Goal: Task Accomplishment & Management: Complete application form

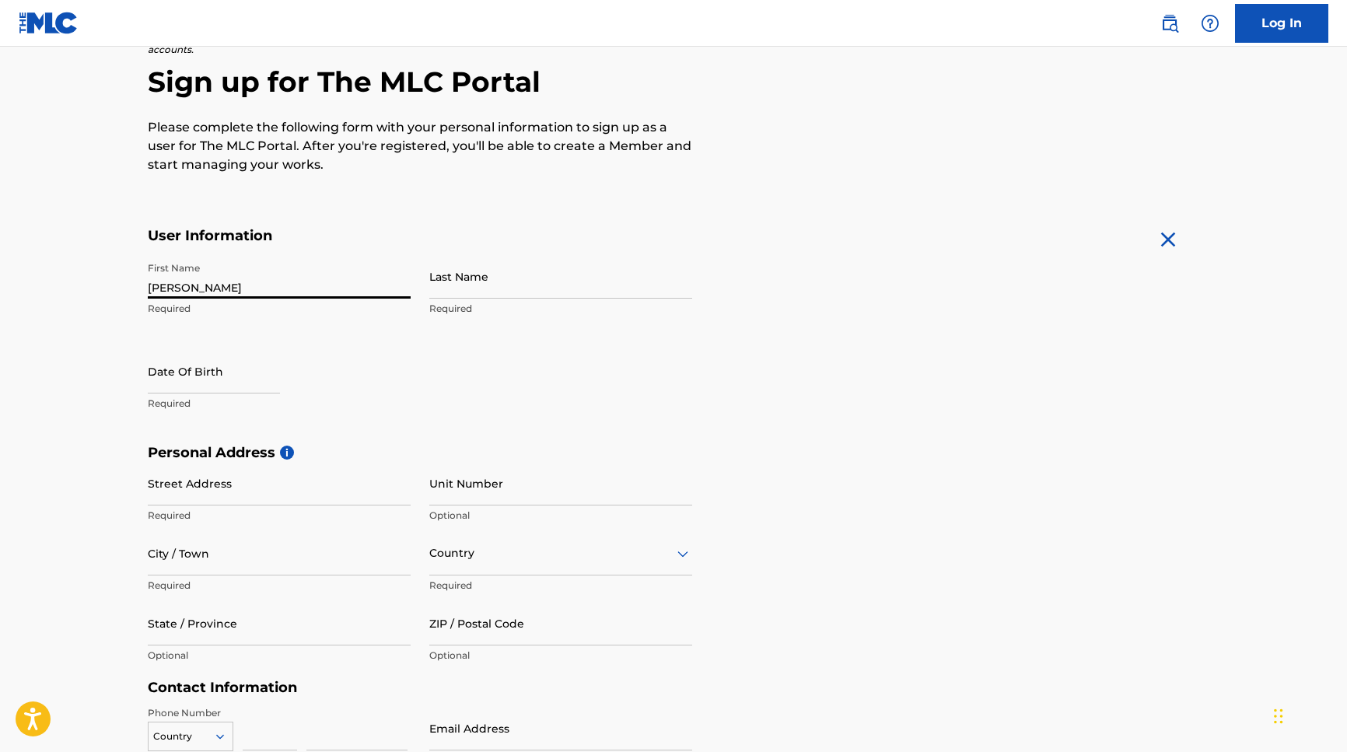
type input "[PERSON_NAME]"
select select "7"
select select "2025"
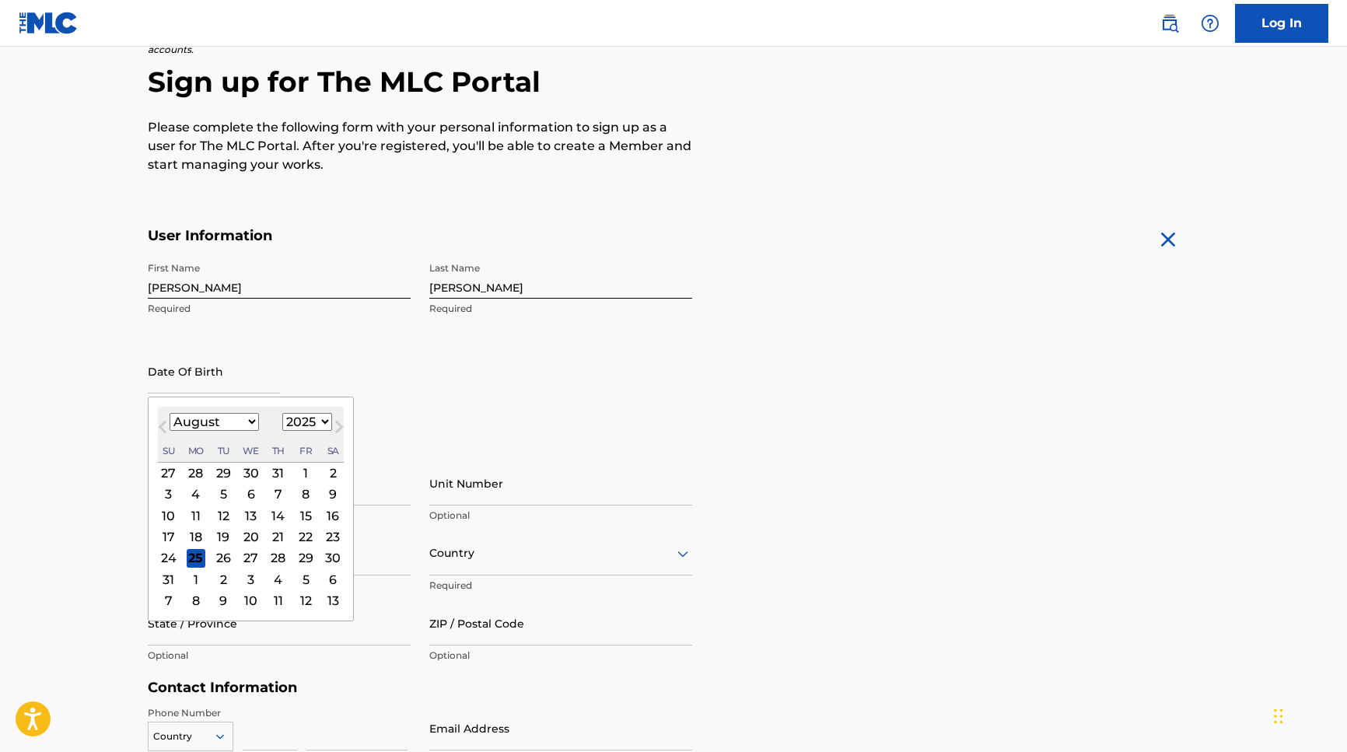
select select "0"
select select "2000"
click at [173, 557] on div "23" at bounding box center [168, 558] width 19 height 19
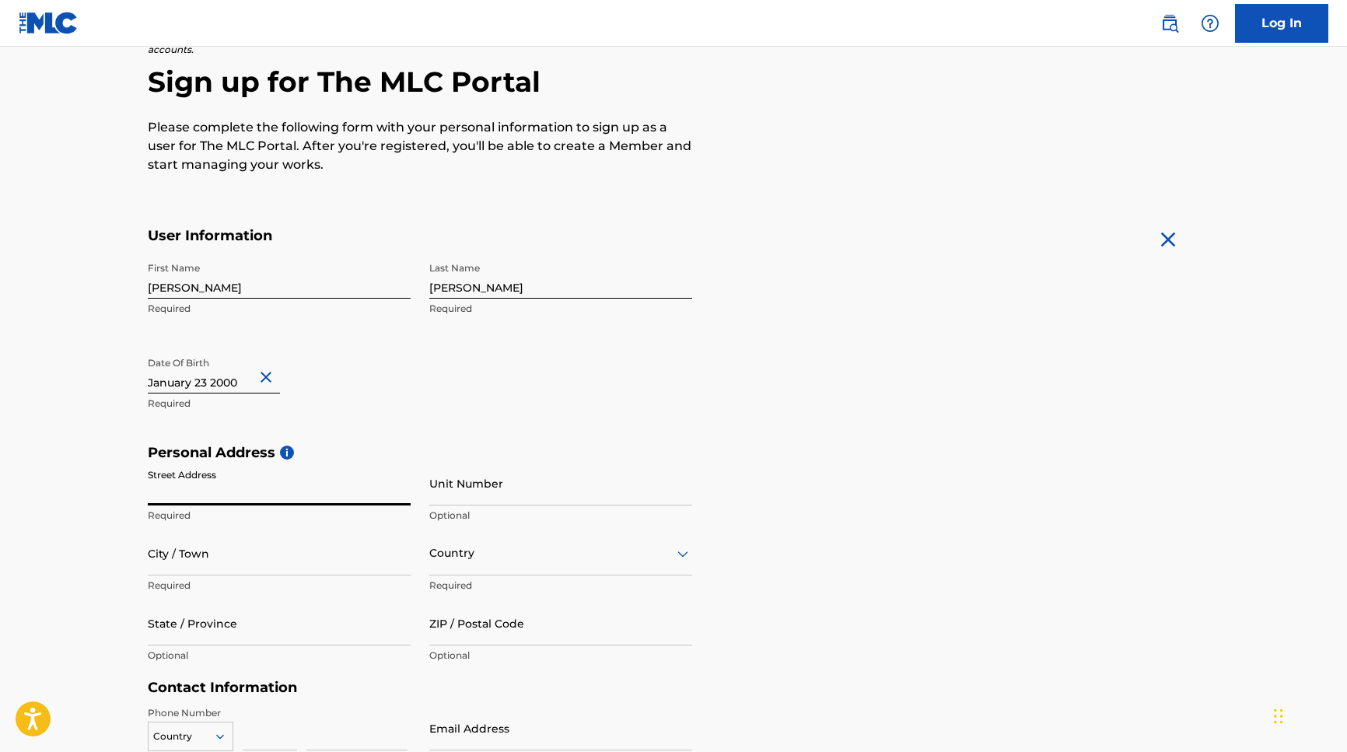
scroll to position [383, 0]
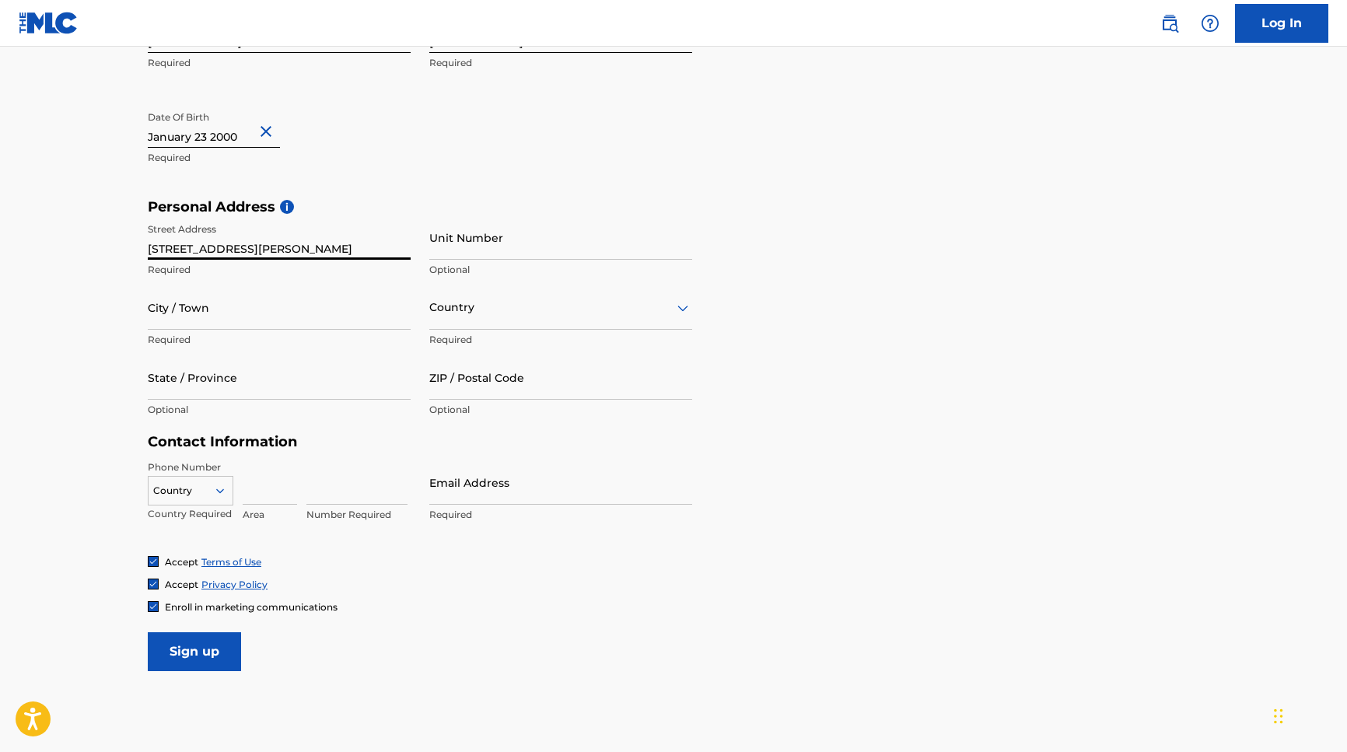
type input "[STREET_ADDRESS][PERSON_NAME]"
type input "Orlando"
click at [590, 311] on div at bounding box center [560, 307] width 263 height 19
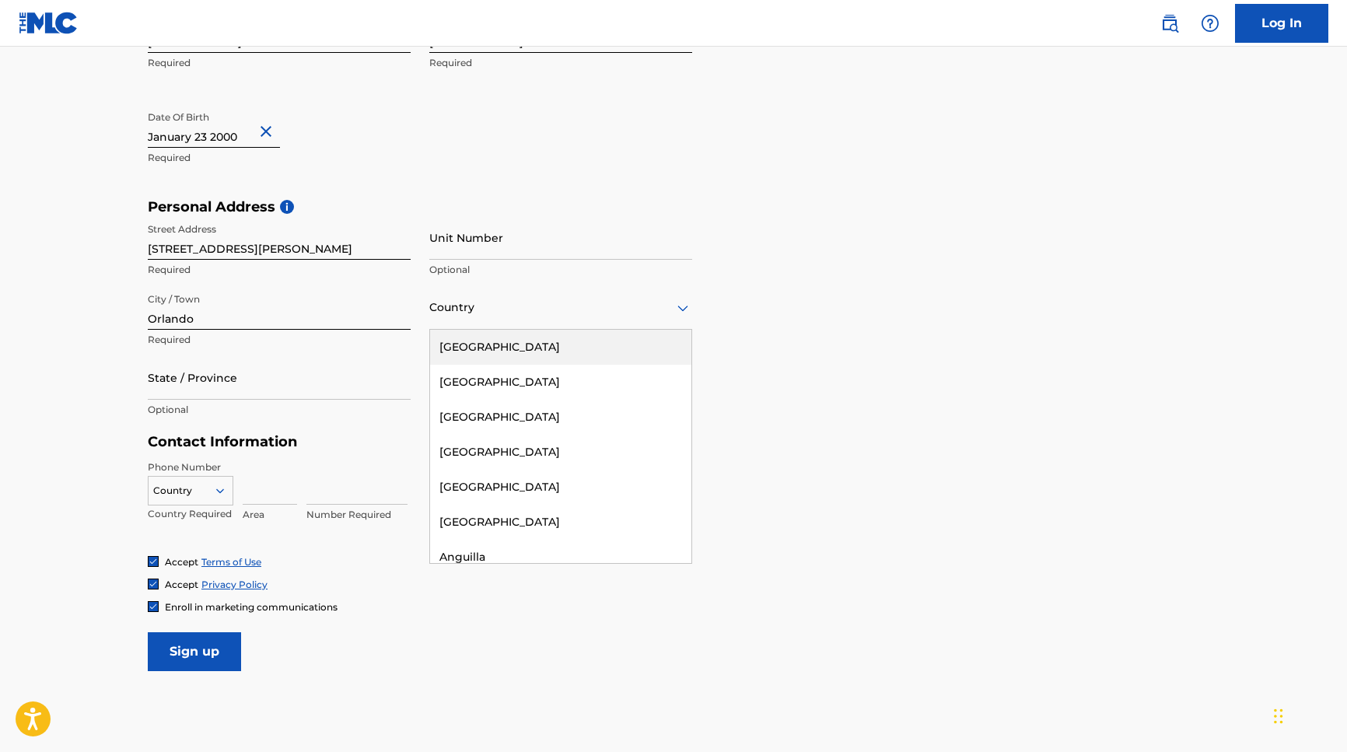
click at [576, 349] on div "[GEOGRAPHIC_DATA]" at bounding box center [560, 347] width 261 height 35
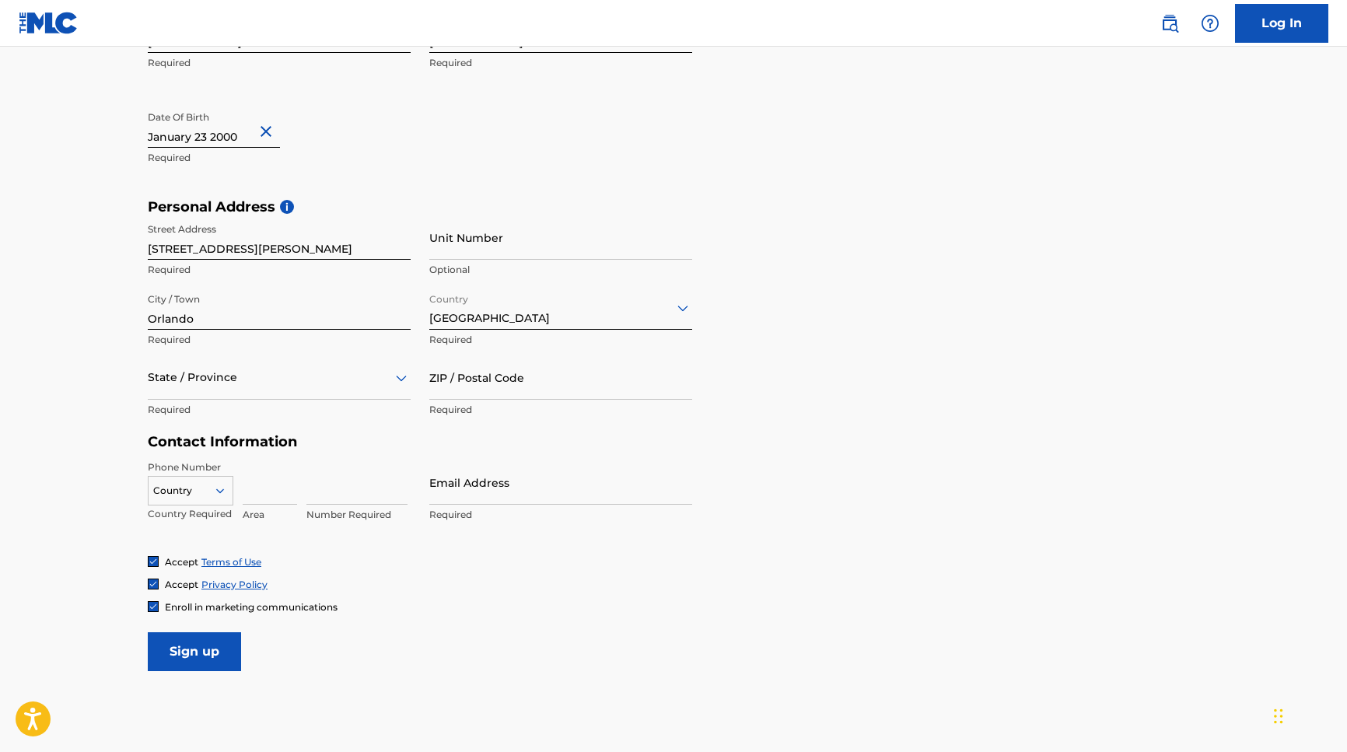
click at [320, 382] on div at bounding box center [279, 377] width 263 height 19
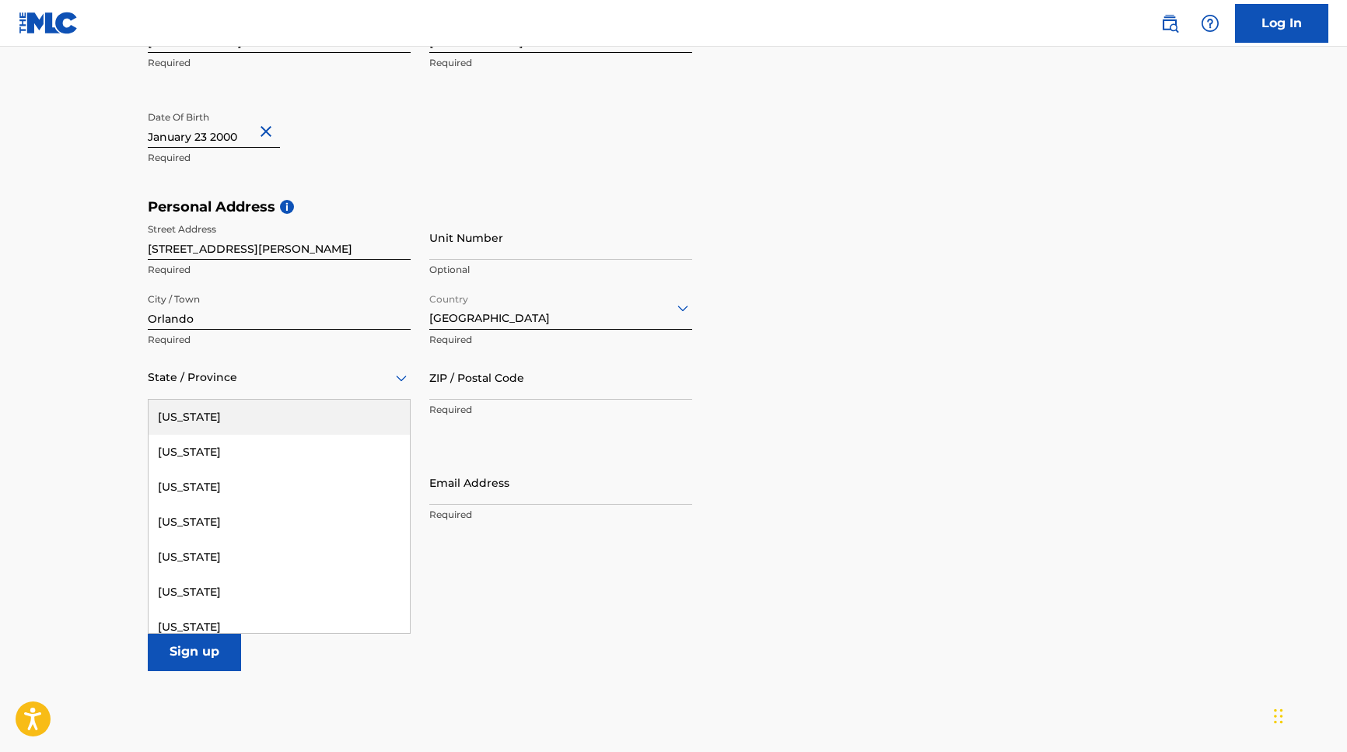
type input "f"
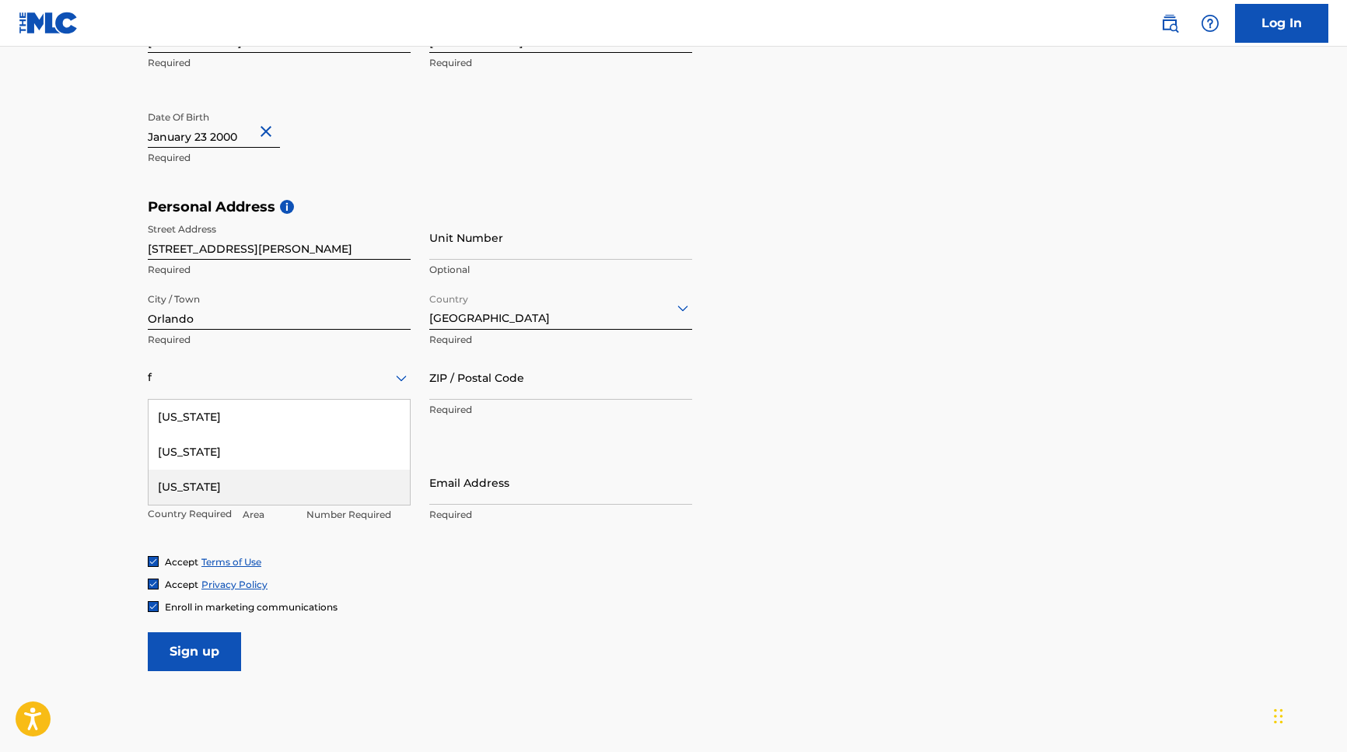
click at [261, 484] on div "[US_STATE]" at bounding box center [279, 487] width 261 height 35
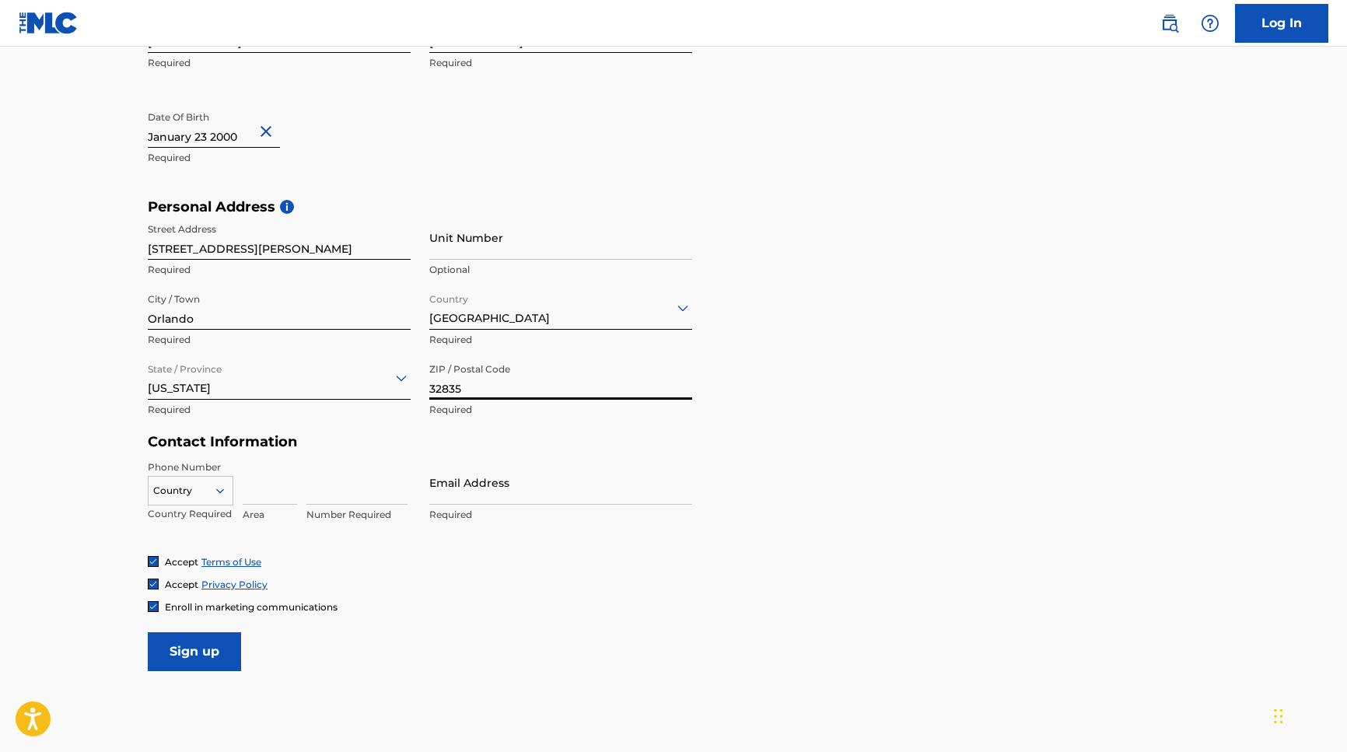
type input "32835"
click at [214, 491] on icon at bounding box center [220, 491] width 14 height 14
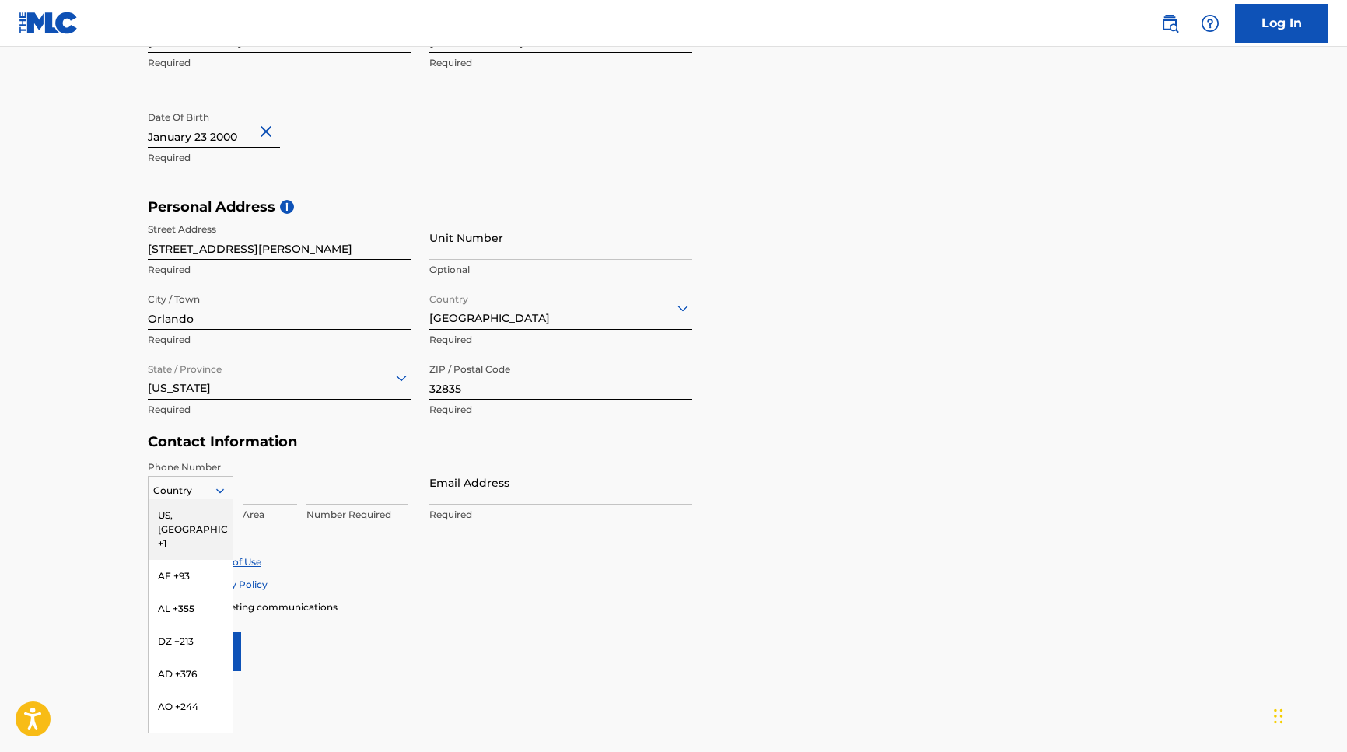
click at [201, 509] on div "US, [GEOGRAPHIC_DATA] +1" at bounding box center [191, 529] width 84 height 61
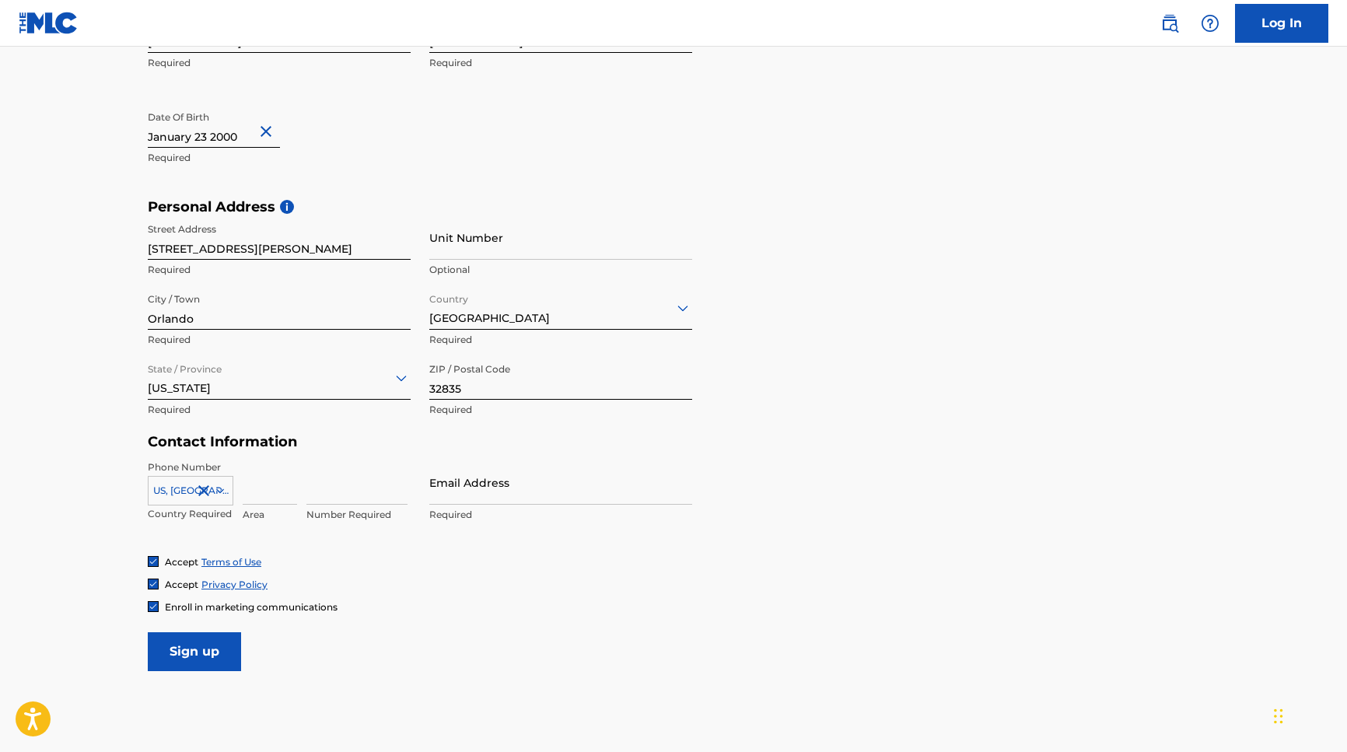
click at [278, 493] on input at bounding box center [270, 482] width 54 height 44
type input "407"
type input "6843926"
click at [500, 508] on p "Required" at bounding box center [560, 515] width 263 height 14
paste input "[EMAIL_ADDRESS][DOMAIN_NAME]"
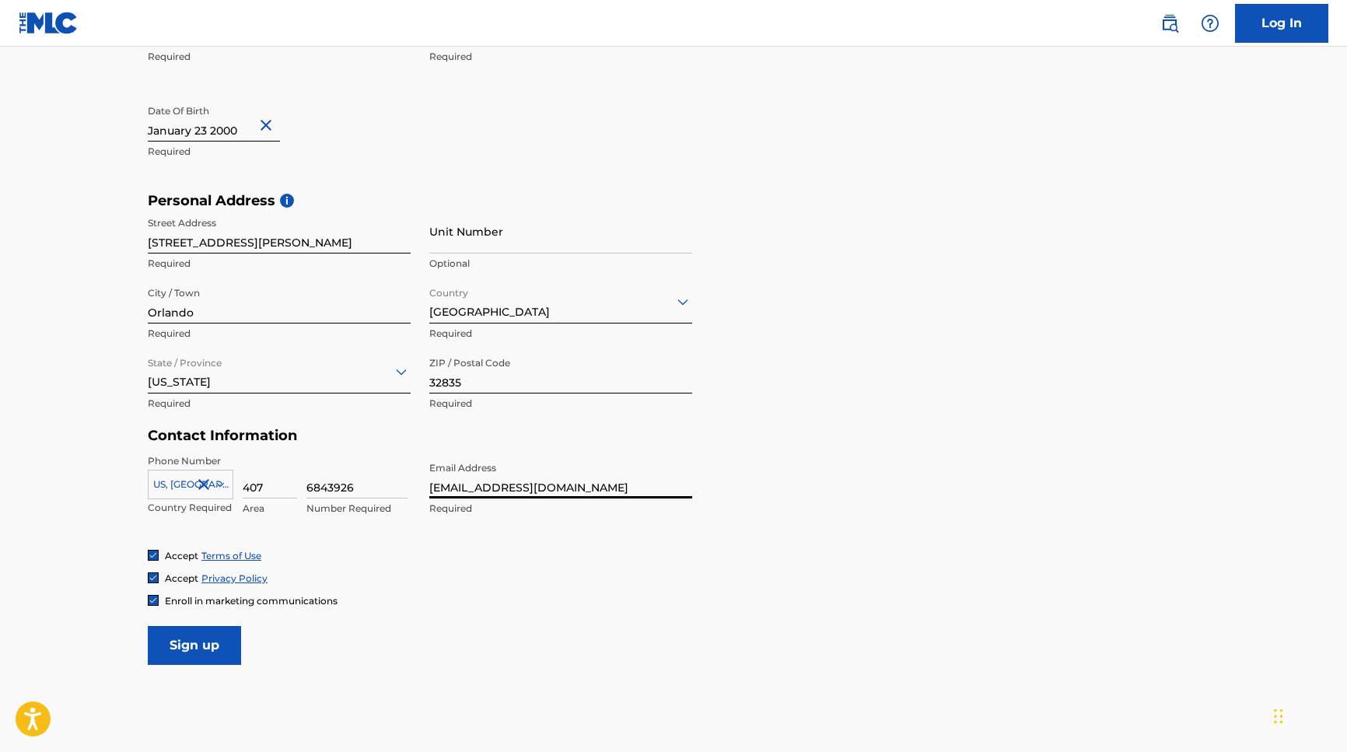
scroll to position [447, 0]
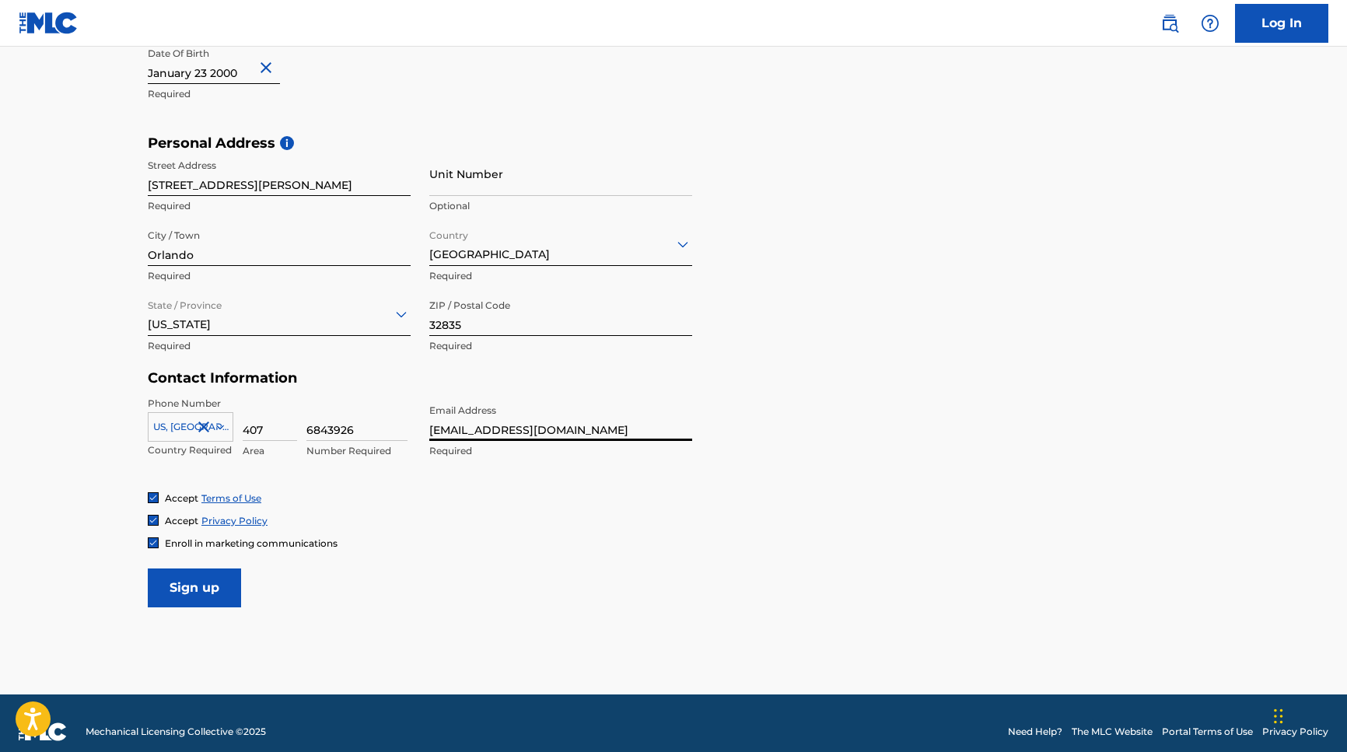
type input "[EMAIL_ADDRESS][DOMAIN_NAME]"
click at [190, 576] on input "Sign up" at bounding box center [194, 587] width 93 height 39
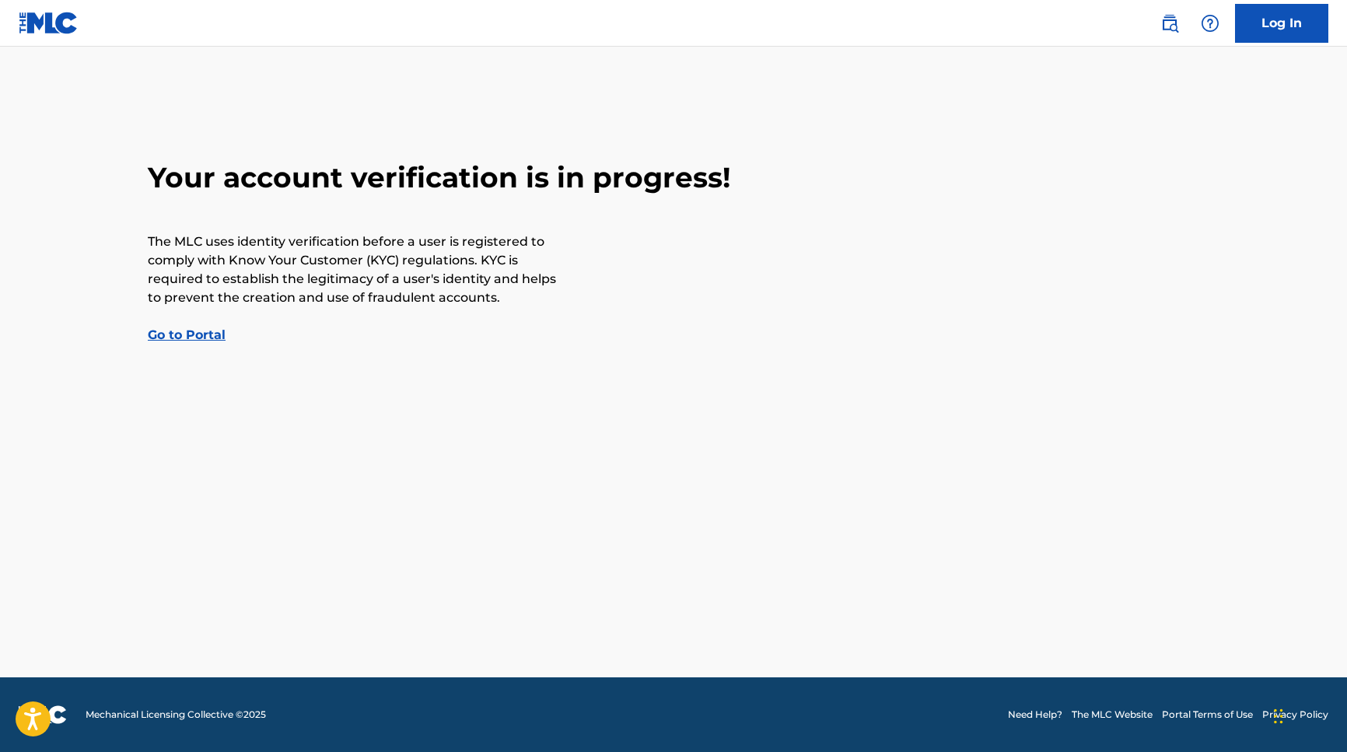
click at [185, 332] on link "Go to Portal" at bounding box center [187, 334] width 78 height 15
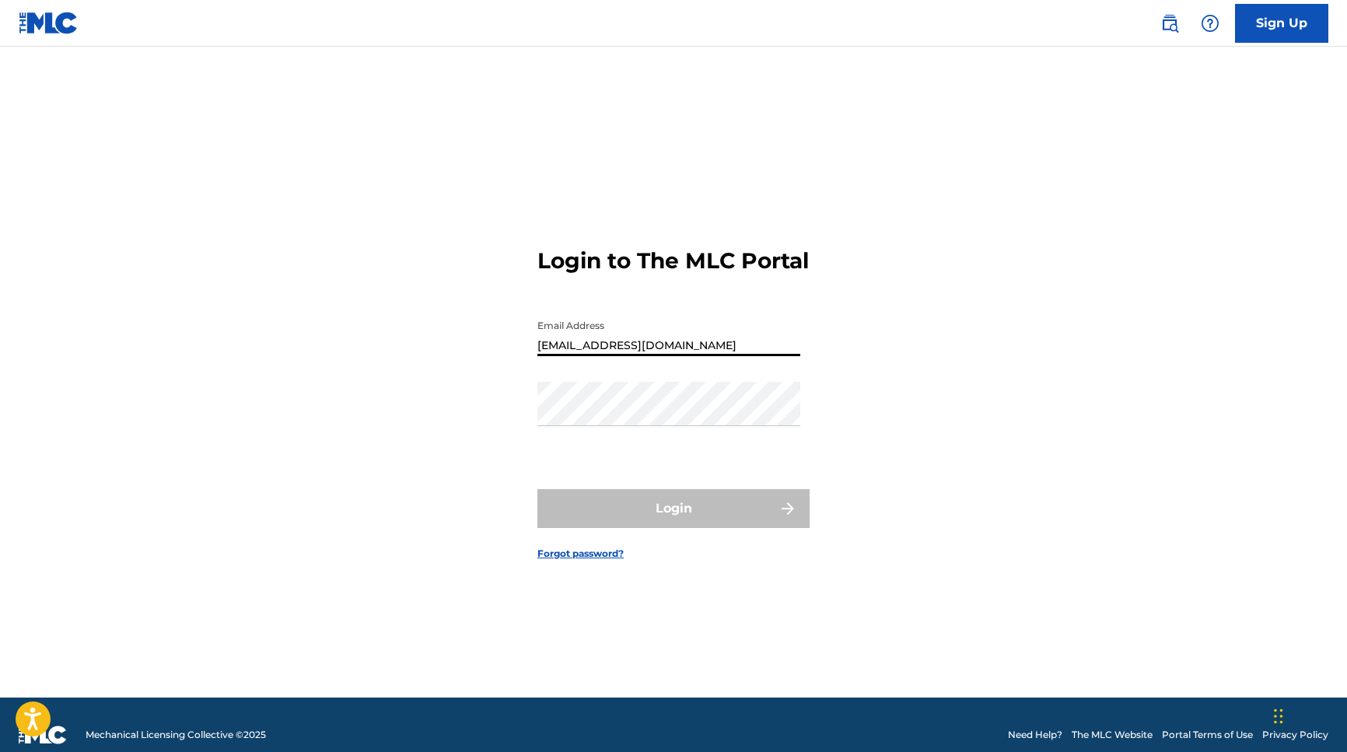
type input "[EMAIL_ADDRESS][DOMAIN_NAME]"
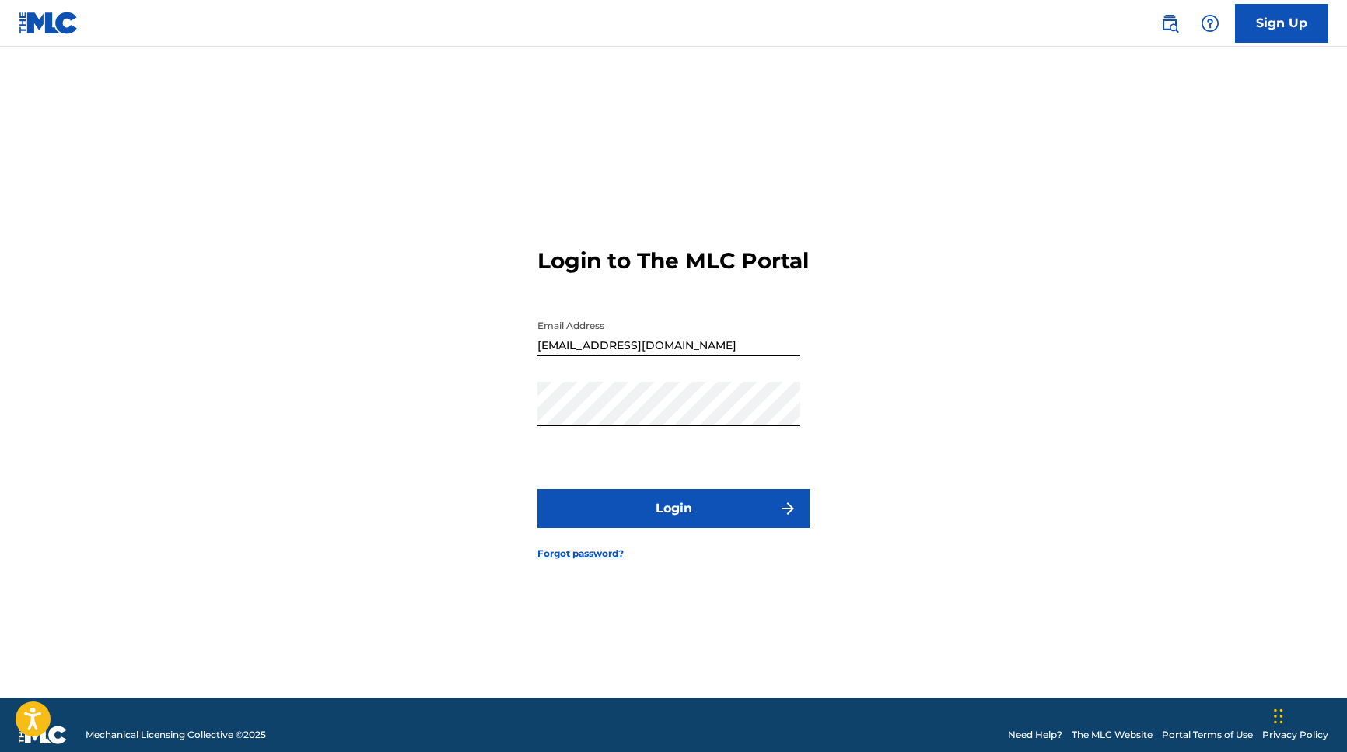
click at [747, 505] on button "Login" at bounding box center [673, 508] width 272 height 39
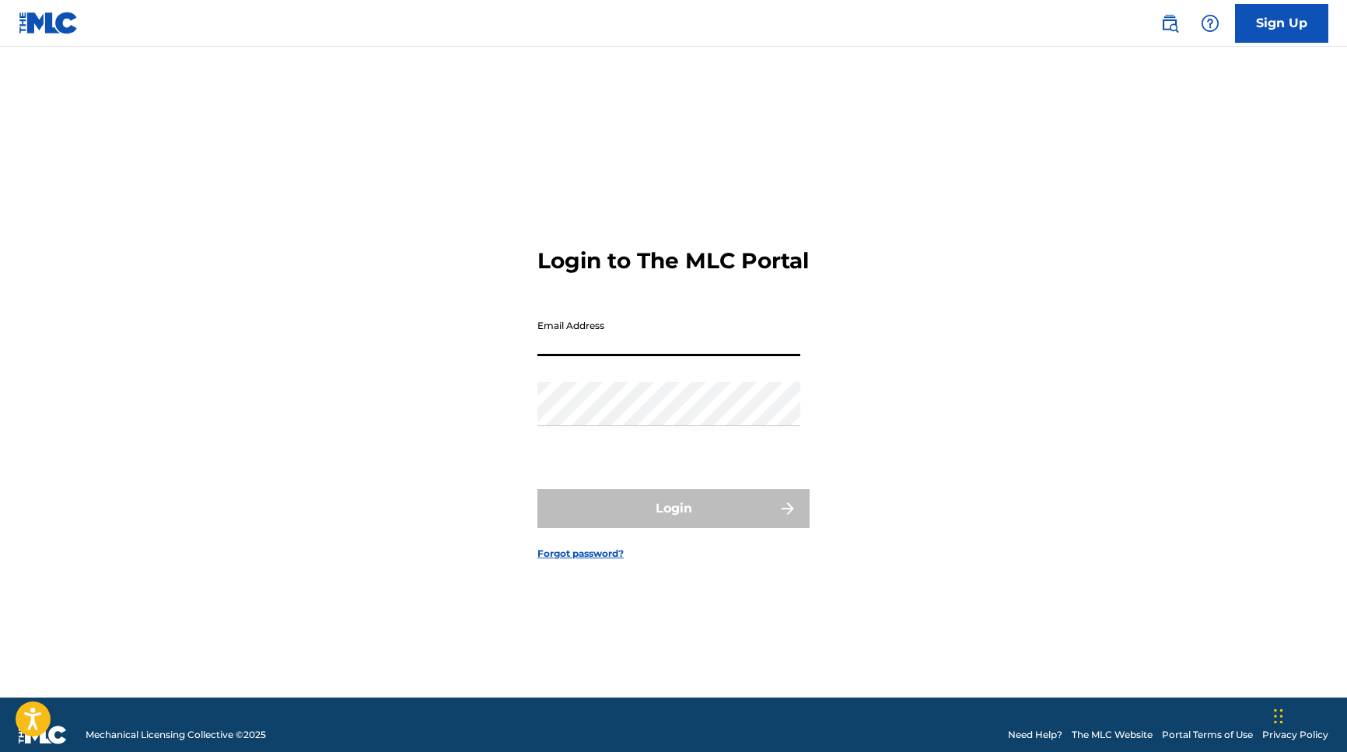
paste input "[EMAIL_ADDRESS][DOMAIN_NAME]"
type input "[EMAIL_ADDRESS][DOMAIN_NAME]"
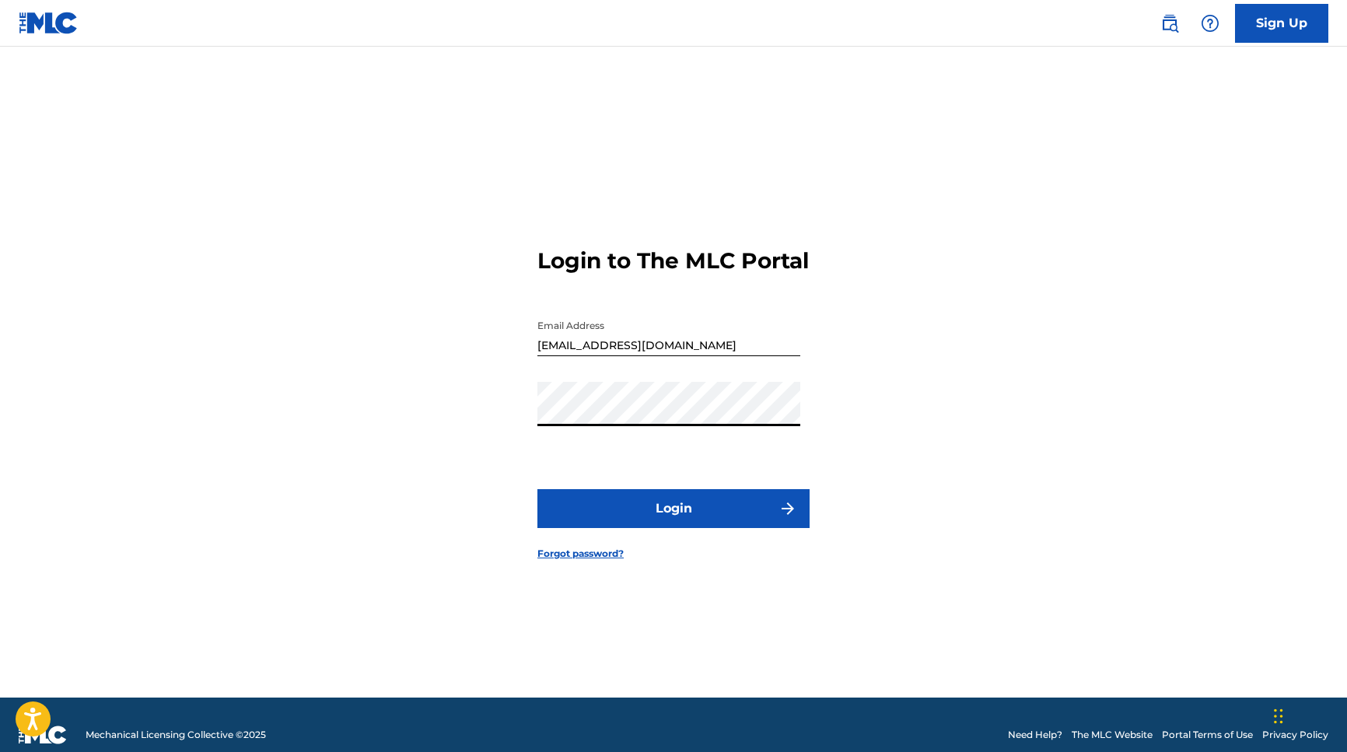
click at [688, 510] on button "Login" at bounding box center [673, 508] width 272 height 39
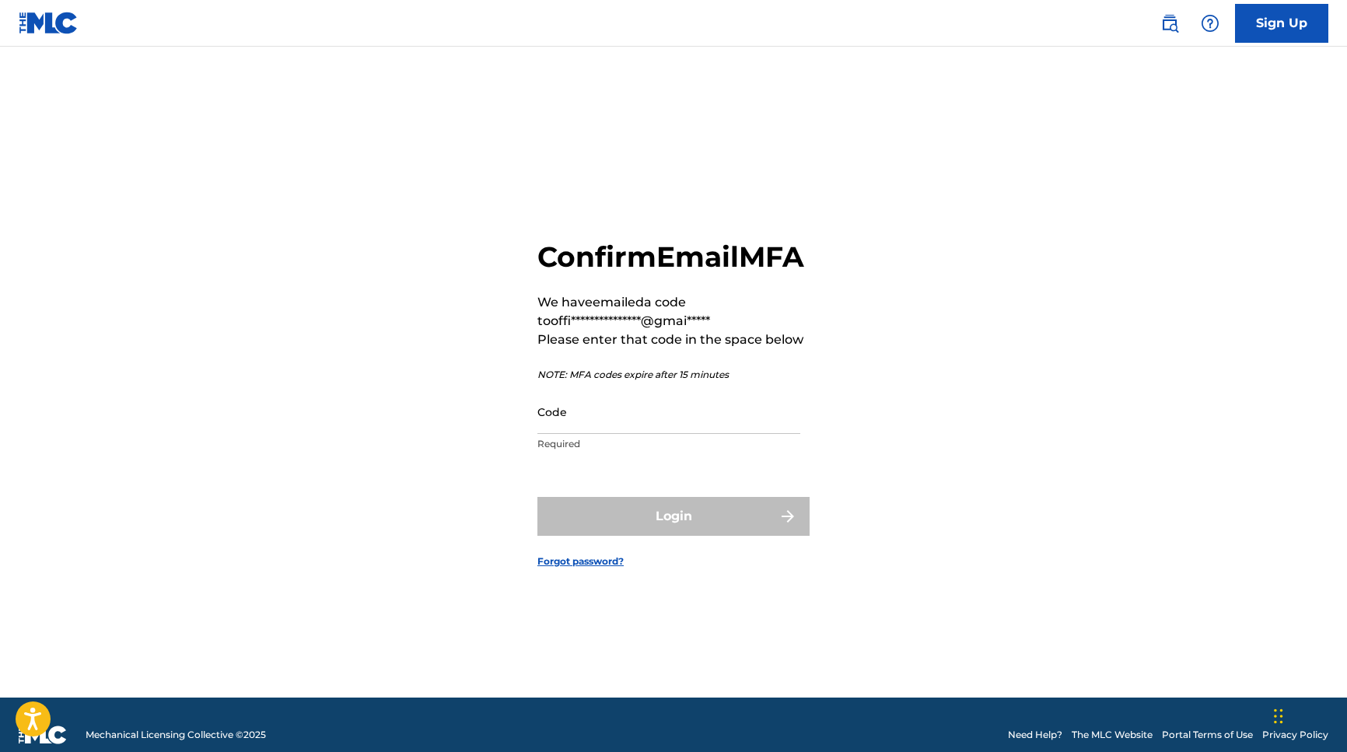
click at [660, 451] on p "Required" at bounding box center [668, 444] width 263 height 14
click at [661, 434] on input "Code" at bounding box center [668, 412] width 263 height 44
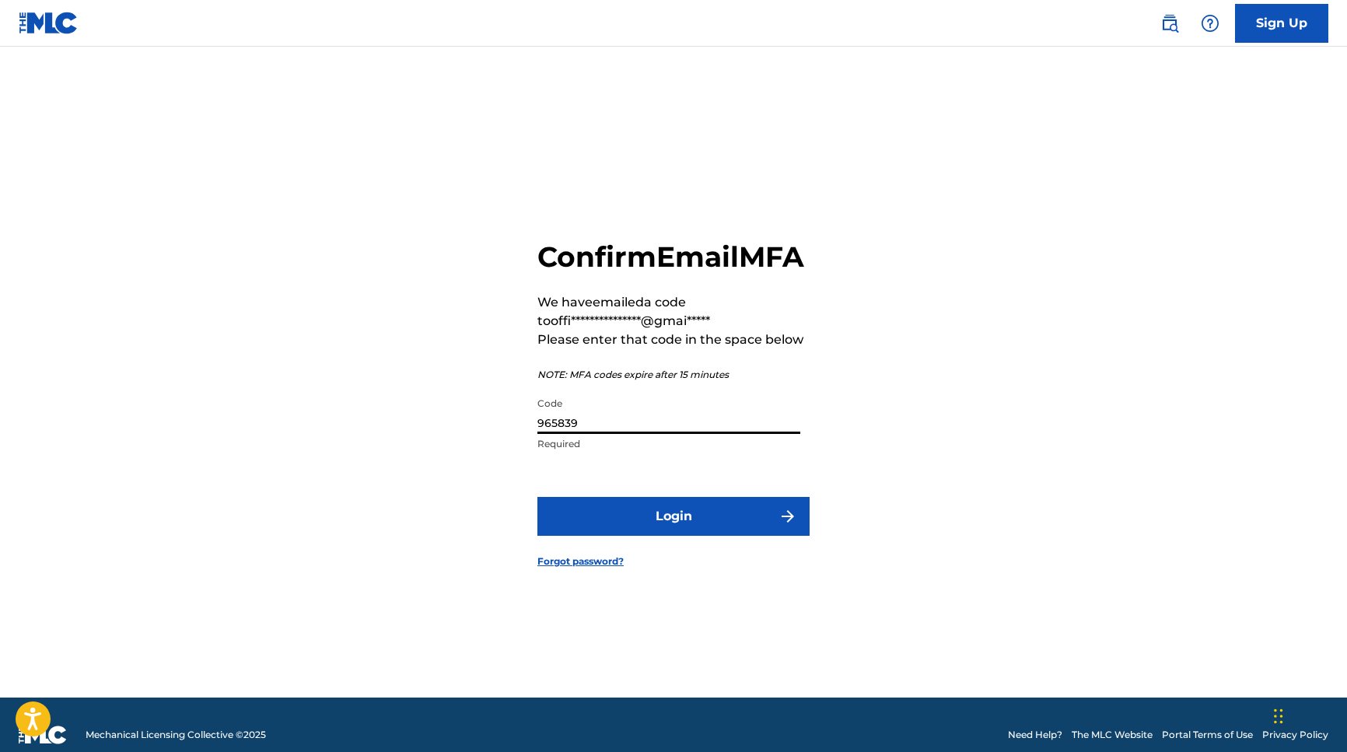
type input "965839"
click at [680, 533] on button "Login" at bounding box center [673, 516] width 272 height 39
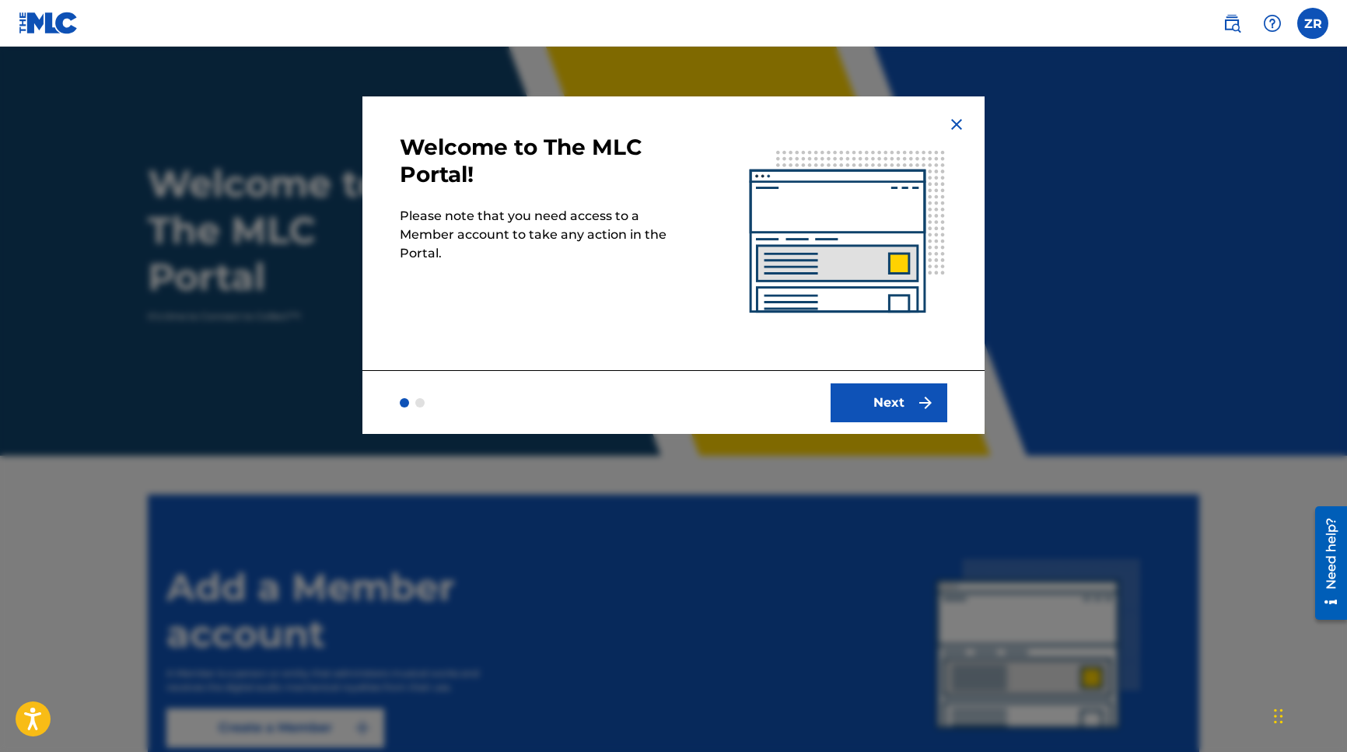
click at [967, 127] on div "Welcome to The MLC Portal! Please note that you need access to a Member account…" at bounding box center [673, 264] width 622 height 337
click at [956, 121] on img at bounding box center [956, 124] width 19 height 19
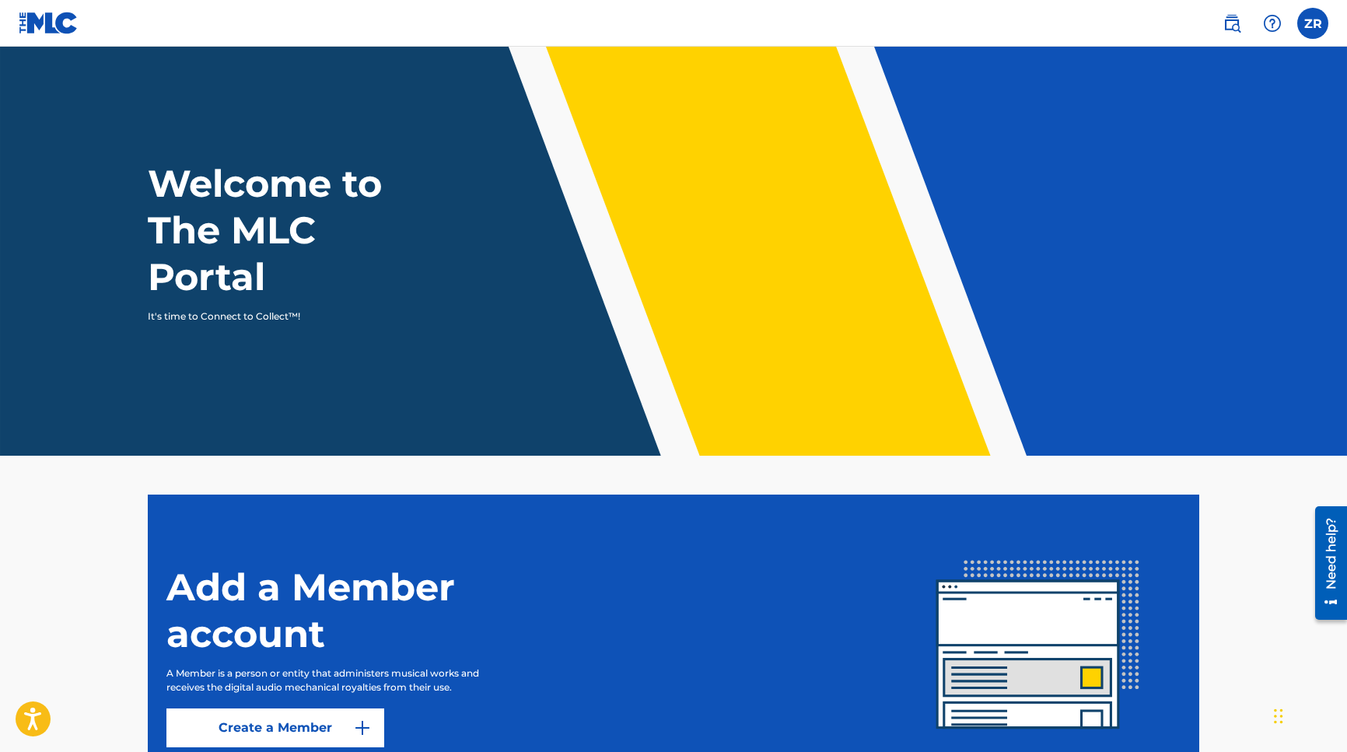
scroll to position [139, 0]
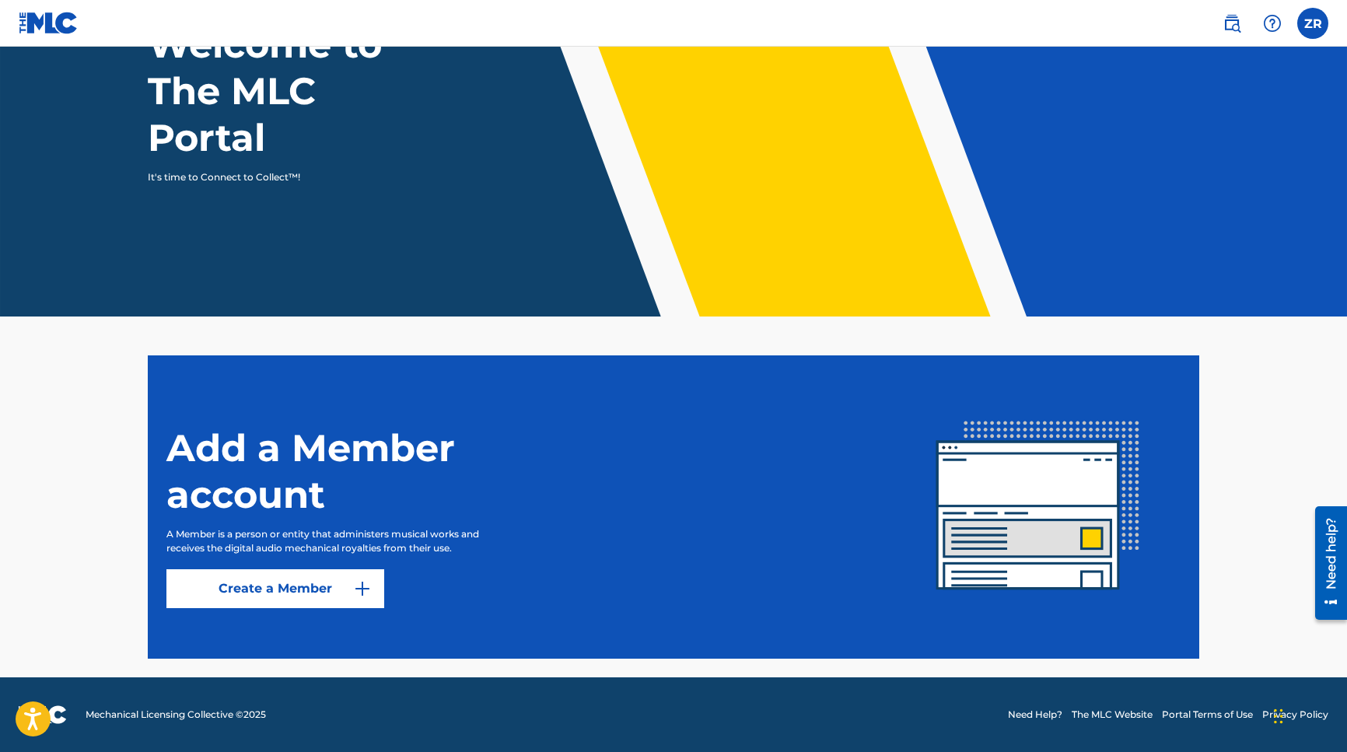
click at [292, 582] on link "Create a Member" at bounding box center [275, 588] width 218 height 39
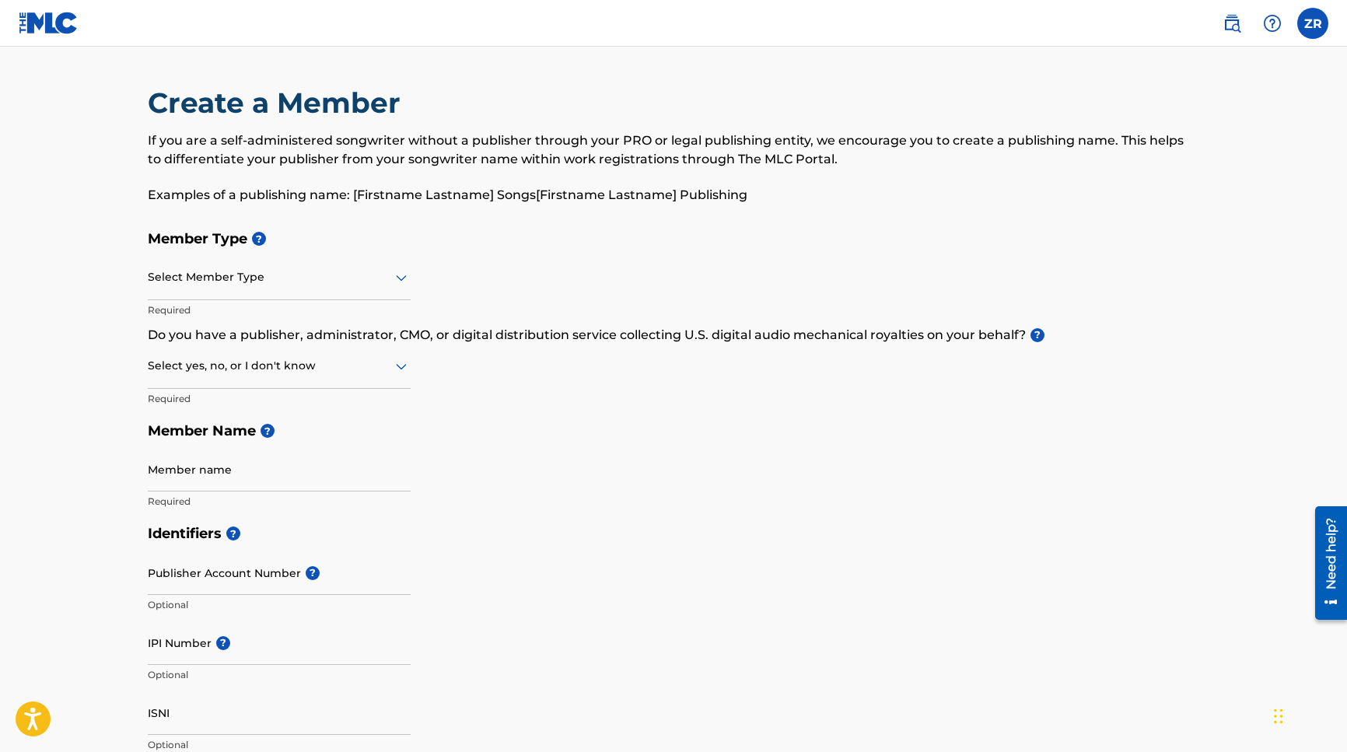
click at [299, 282] on div at bounding box center [279, 277] width 263 height 19
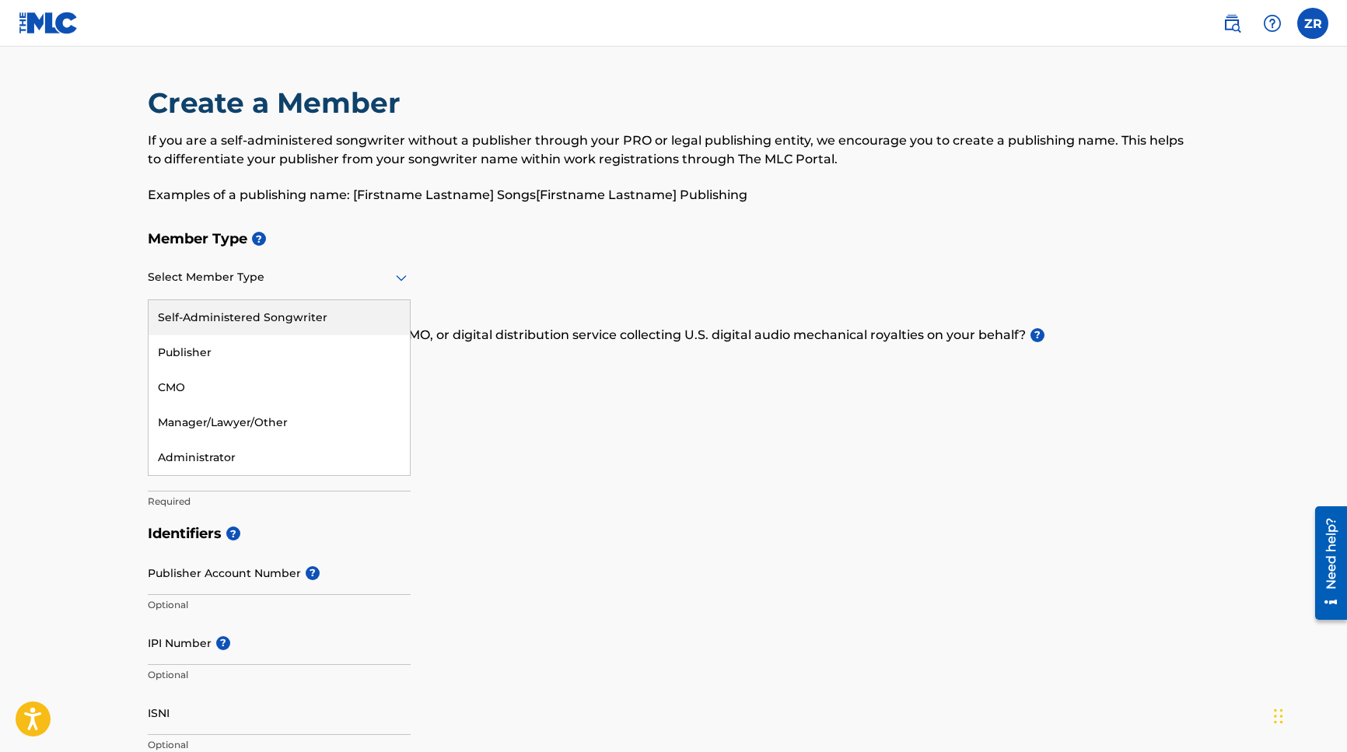
click at [380, 313] on div "Self-Administered Songwriter" at bounding box center [279, 317] width 261 height 35
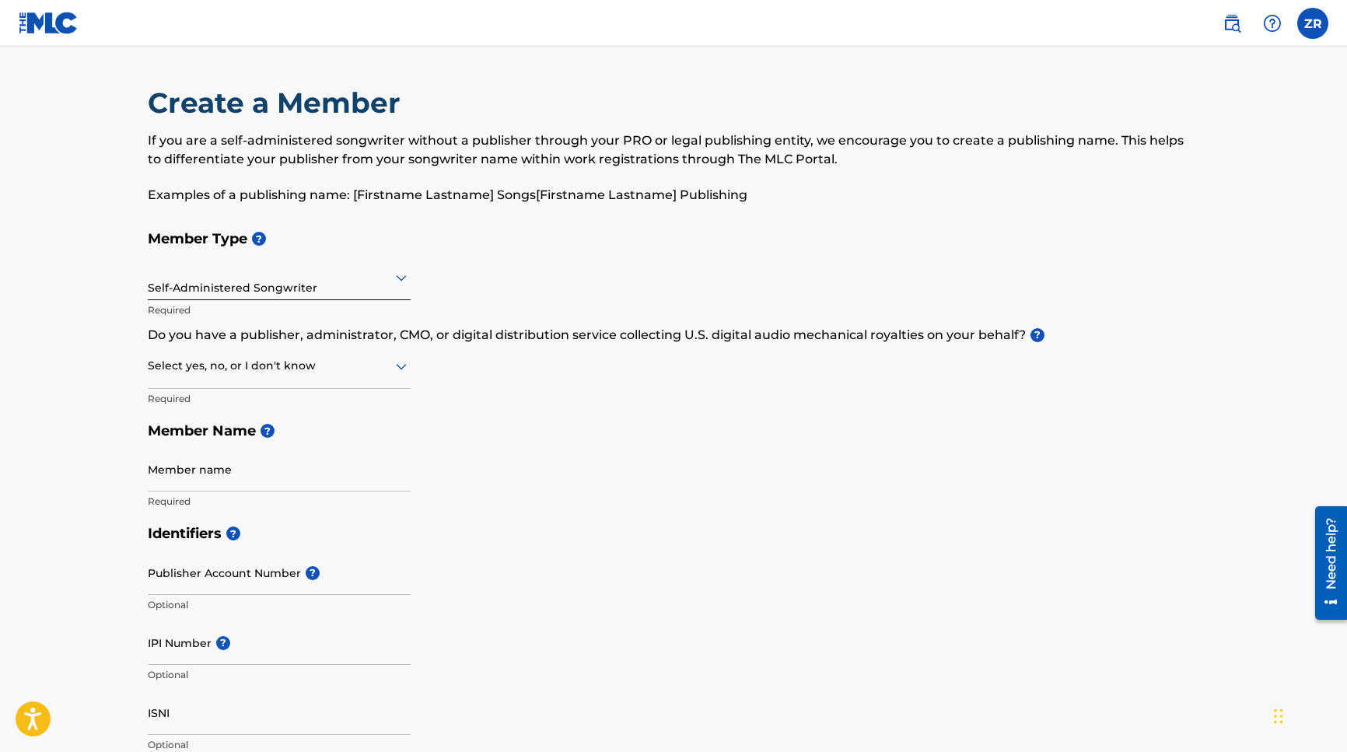
click at [285, 368] on div at bounding box center [279, 365] width 263 height 19
click at [308, 412] on div "Yes" at bounding box center [279, 406] width 261 height 35
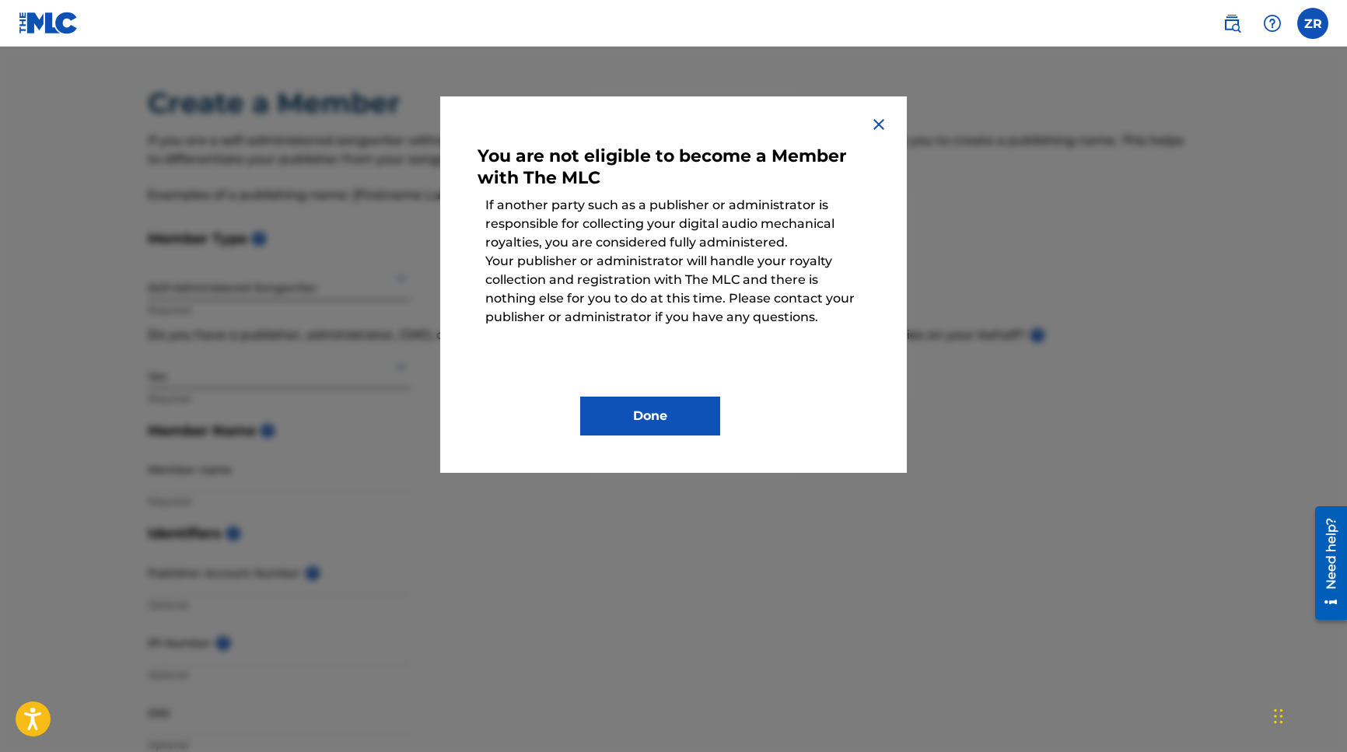
click at [876, 117] on img at bounding box center [878, 124] width 19 height 19
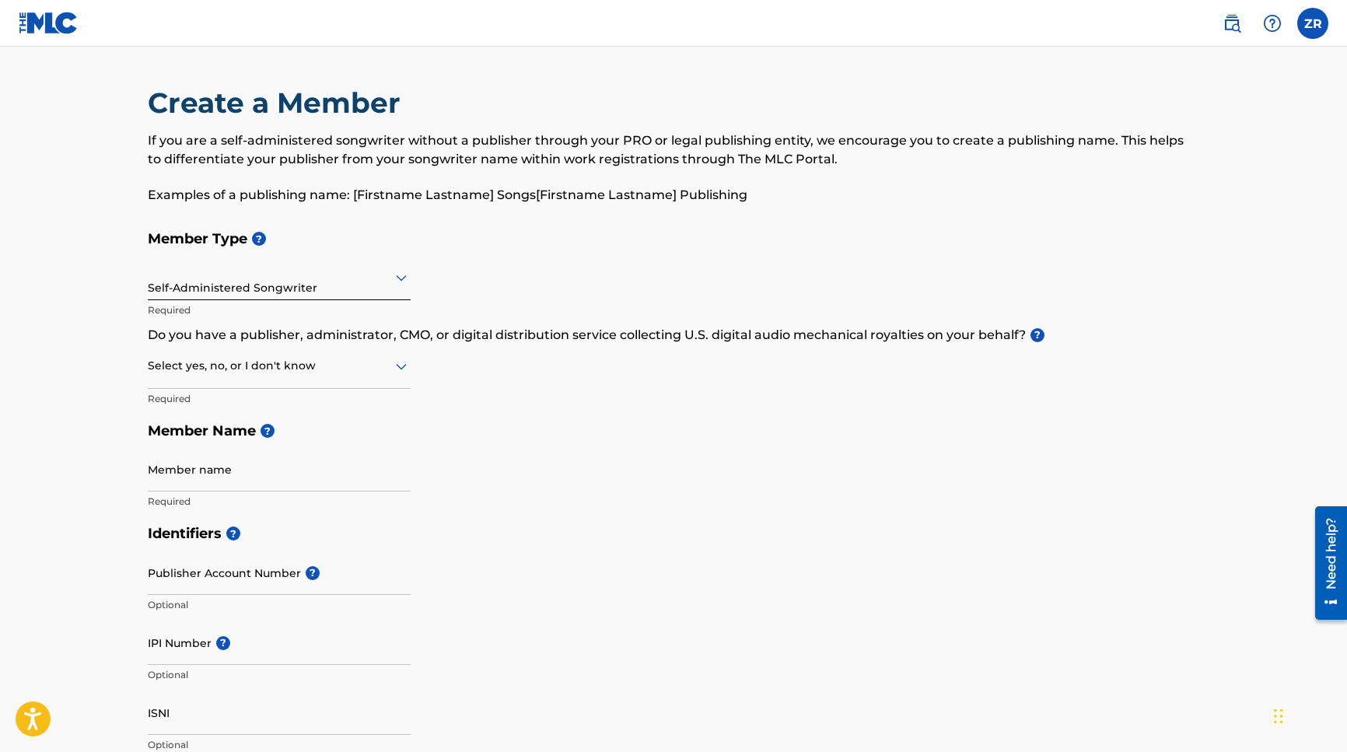
click at [379, 368] on div at bounding box center [279, 365] width 263 height 19
click at [306, 433] on div "No" at bounding box center [279, 441] width 261 height 35
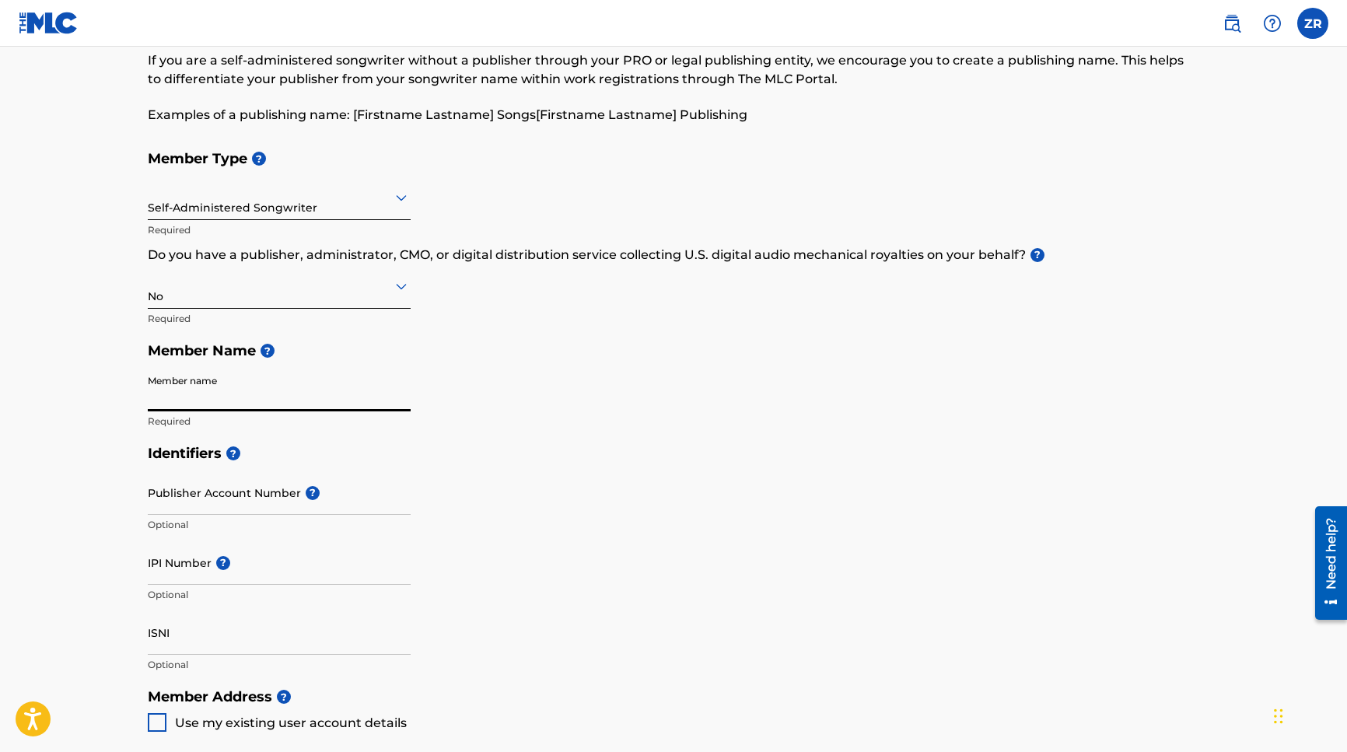
scroll to position [136, 0]
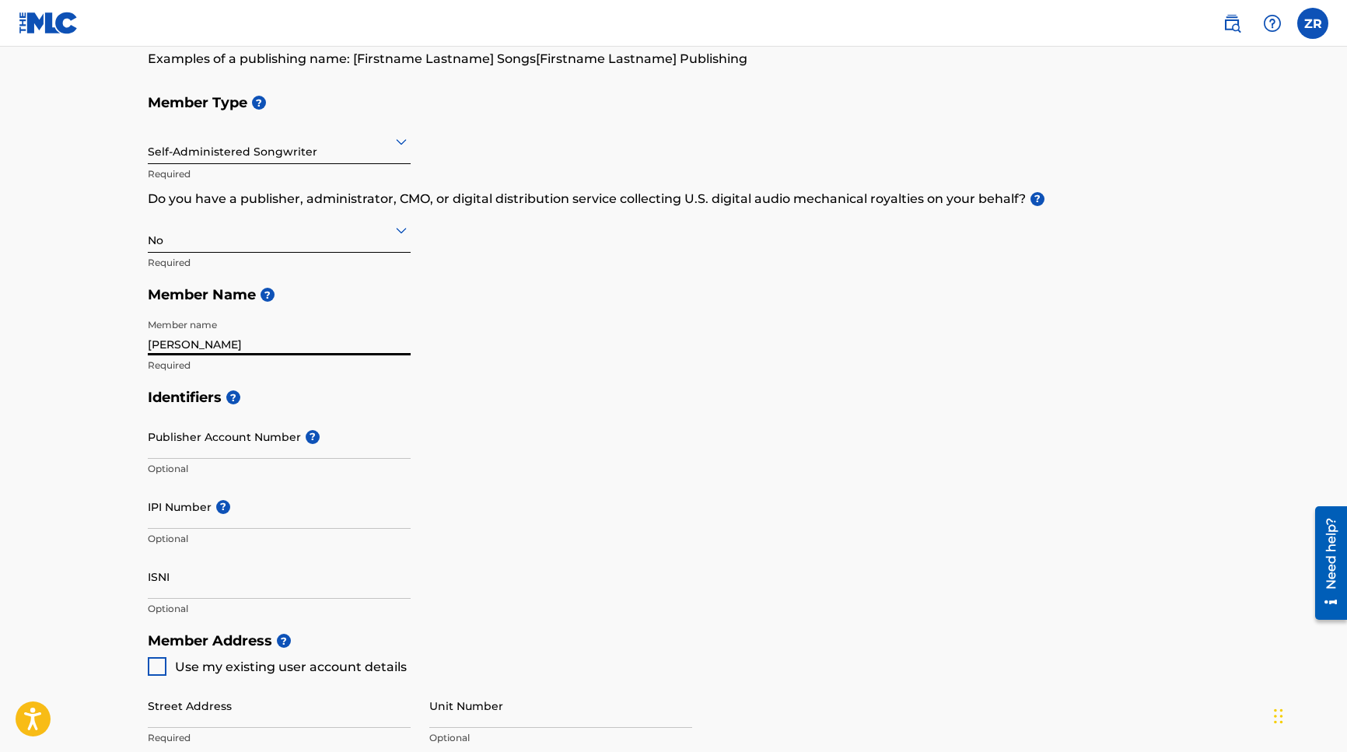
type input "[PERSON_NAME]"
click at [344, 453] on input "Publisher Account Number ?" at bounding box center [279, 436] width 263 height 44
click at [268, 525] on input "IPI Number ?" at bounding box center [279, 506] width 263 height 44
click at [152, 515] on input "7433693" at bounding box center [279, 506] width 263 height 44
click at [376, 516] on input "7433693" at bounding box center [279, 506] width 263 height 44
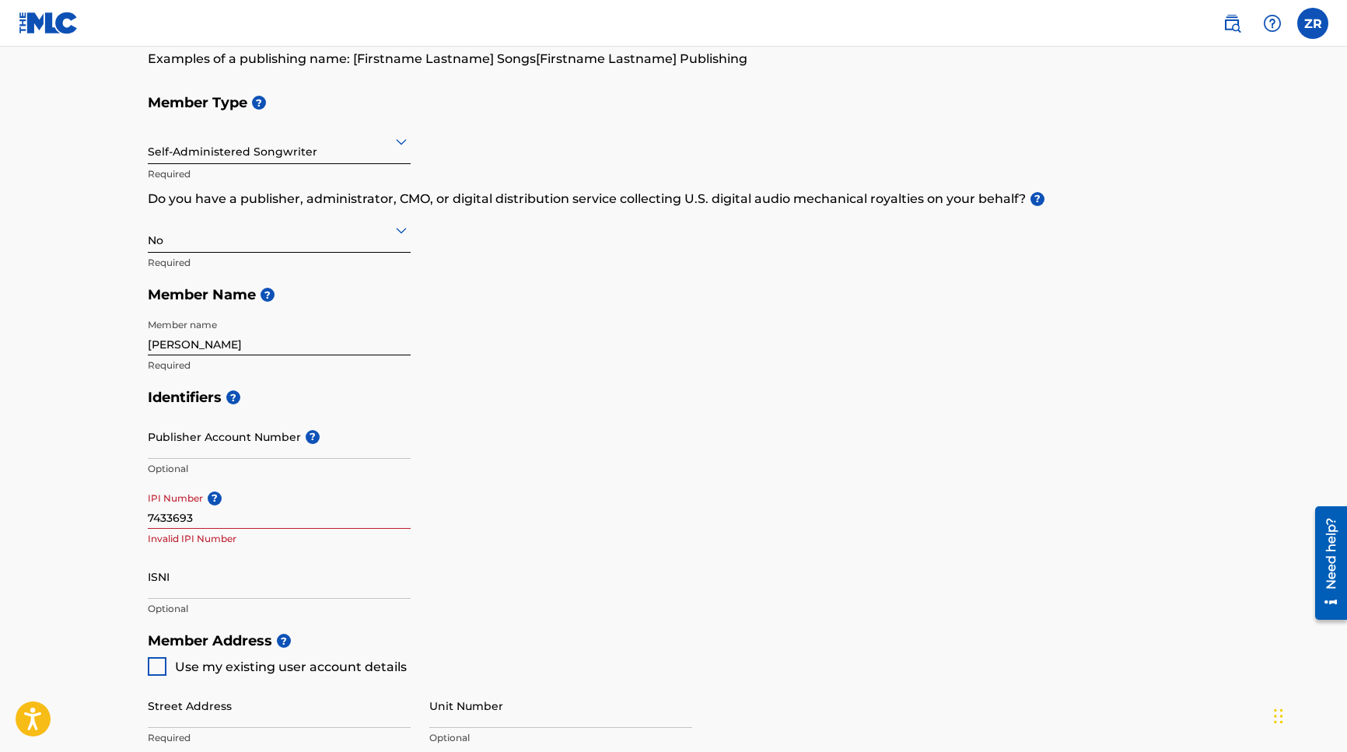
click at [665, 540] on div "Identifiers ? Publisher Account Number ? Optional IPI Number ? 7433693 Invalid …" at bounding box center [673, 502] width 1051 height 243
click at [361, 514] on input "7433693" at bounding box center [279, 506] width 263 height 44
type input "1239810352"
click at [545, 535] on div "Identifiers ? Publisher Account Number ? Optional IPI Number ? 1239810352 Optio…" at bounding box center [673, 502] width 1051 height 243
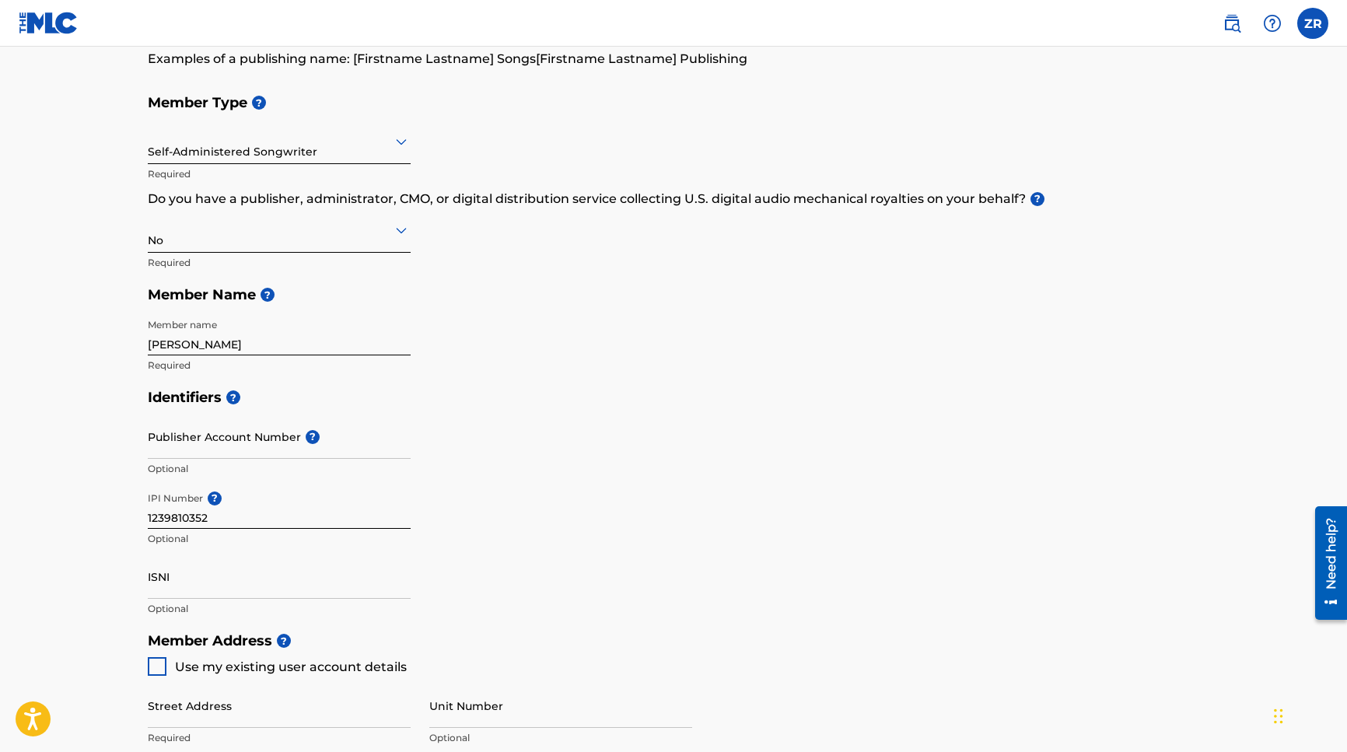
click at [345, 442] on input "Publisher Account Number ?" at bounding box center [279, 436] width 263 height 44
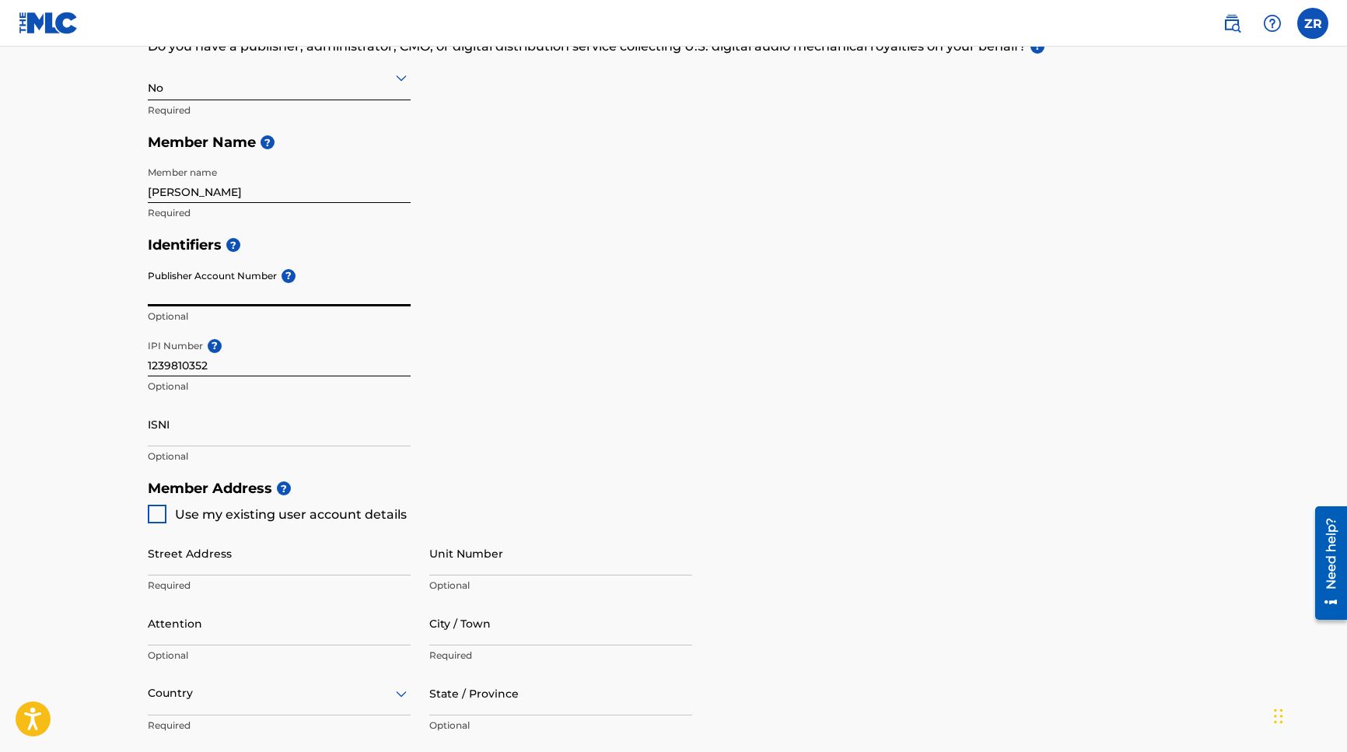
scroll to position [313, 0]
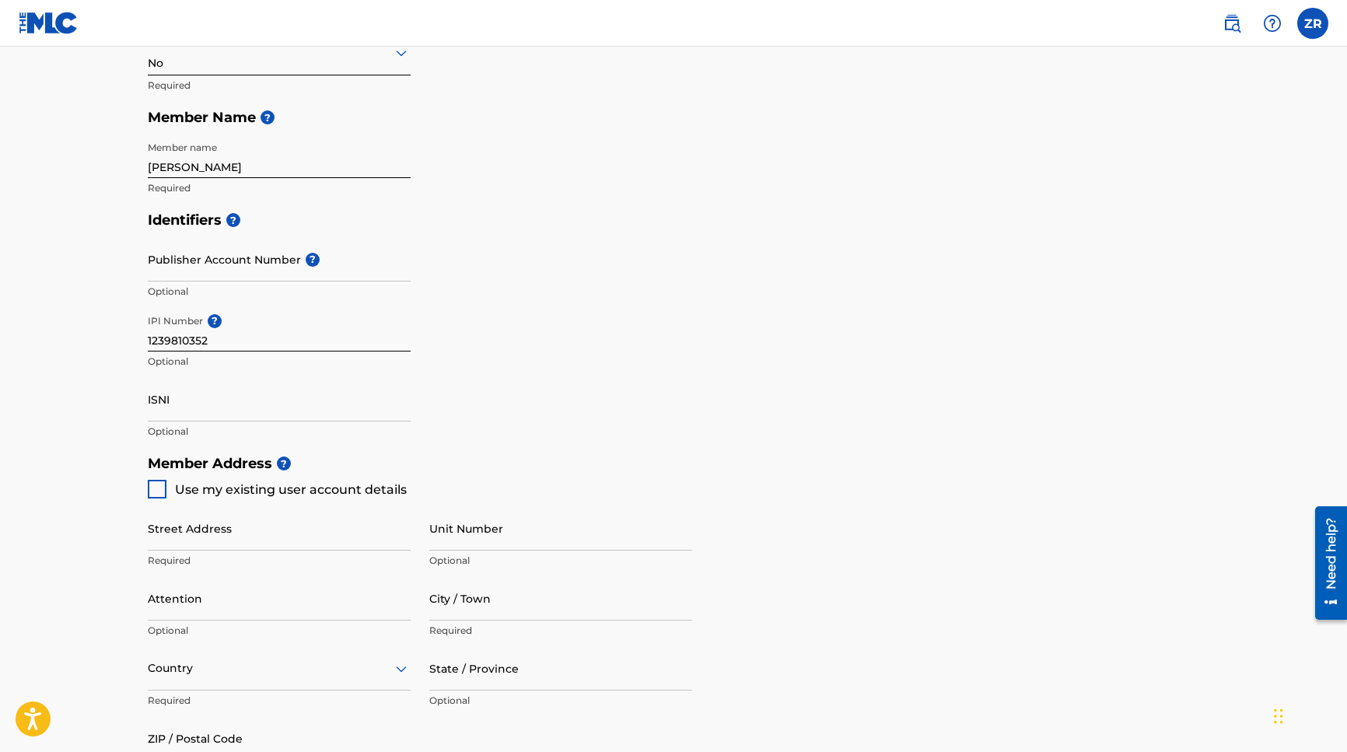
click at [165, 484] on div at bounding box center [157, 489] width 19 height 19
type input "[STREET_ADDRESS][PERSON_NAME]"
type input "Orlando"
type input "32835"
type input "407"
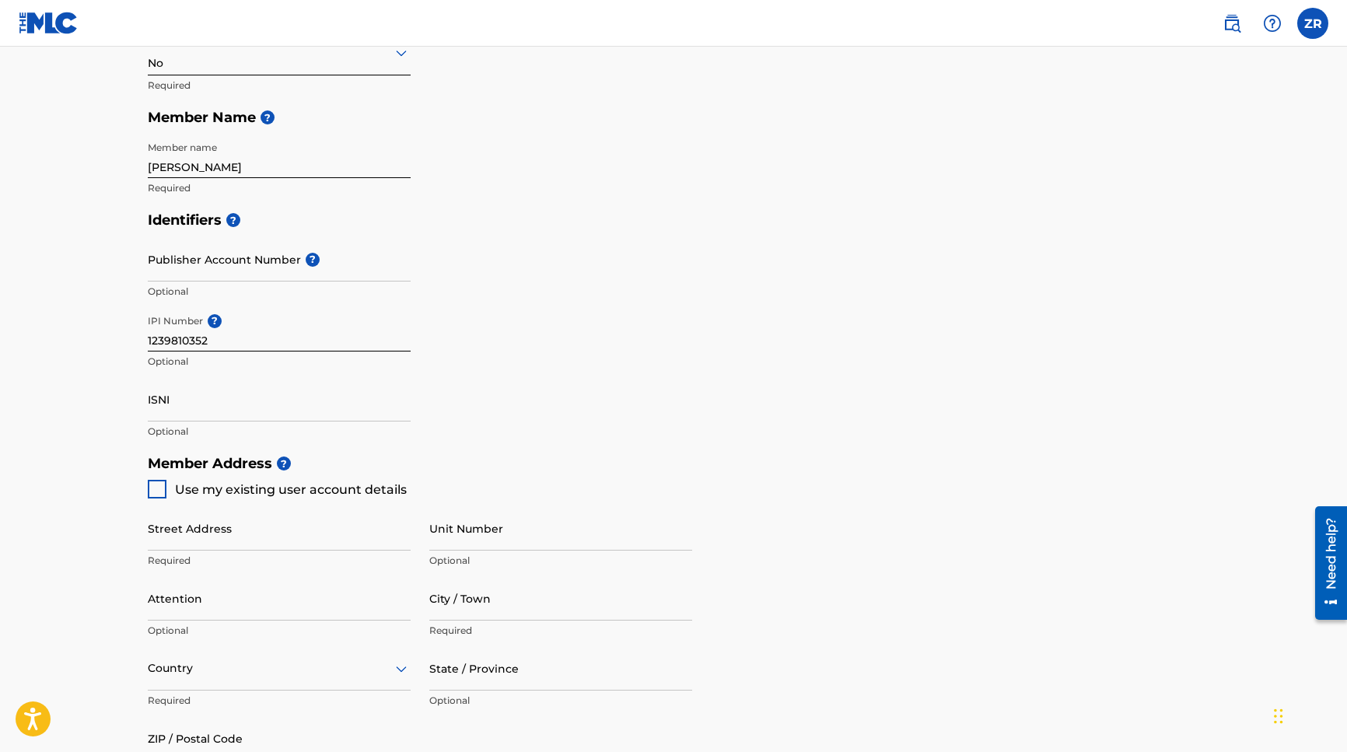
type input "6843926"
type input "[EMAIL_ADDRESS][DOMAIN_NAME]"
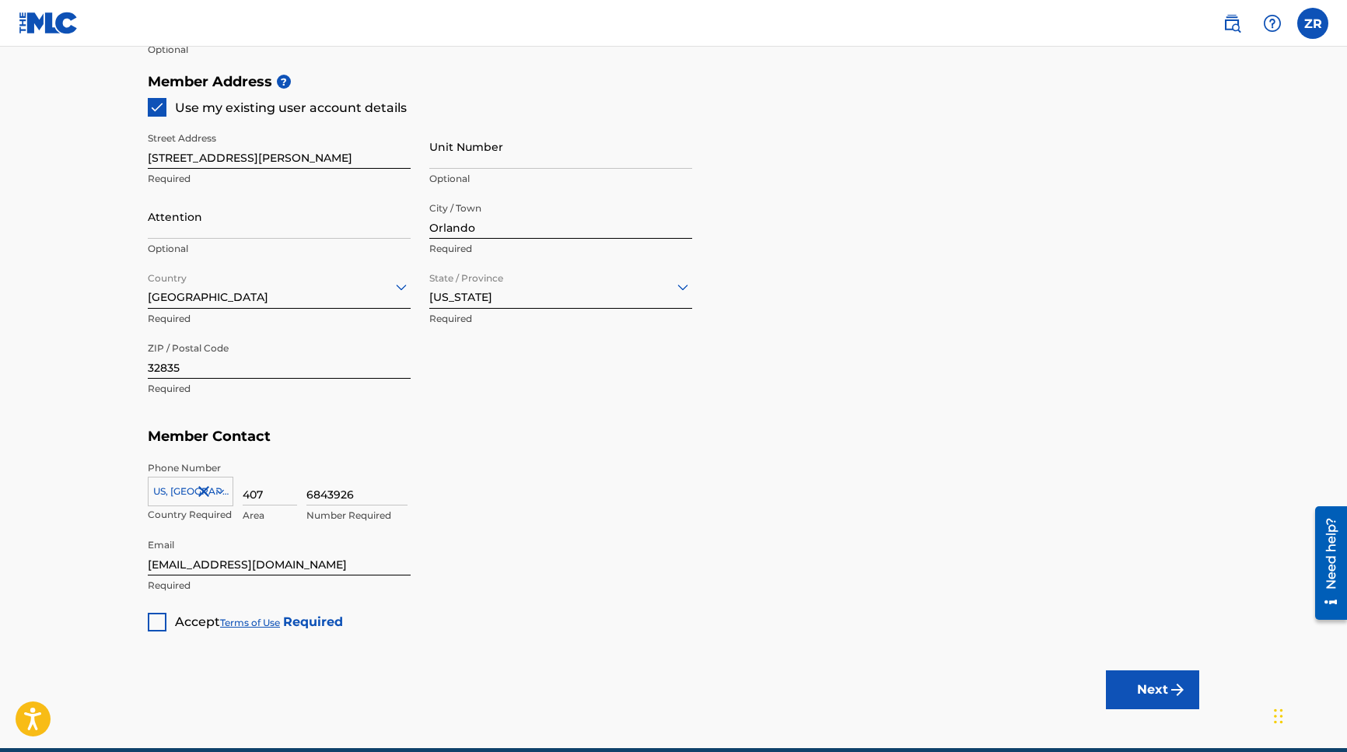
scroll to position [722, 0]
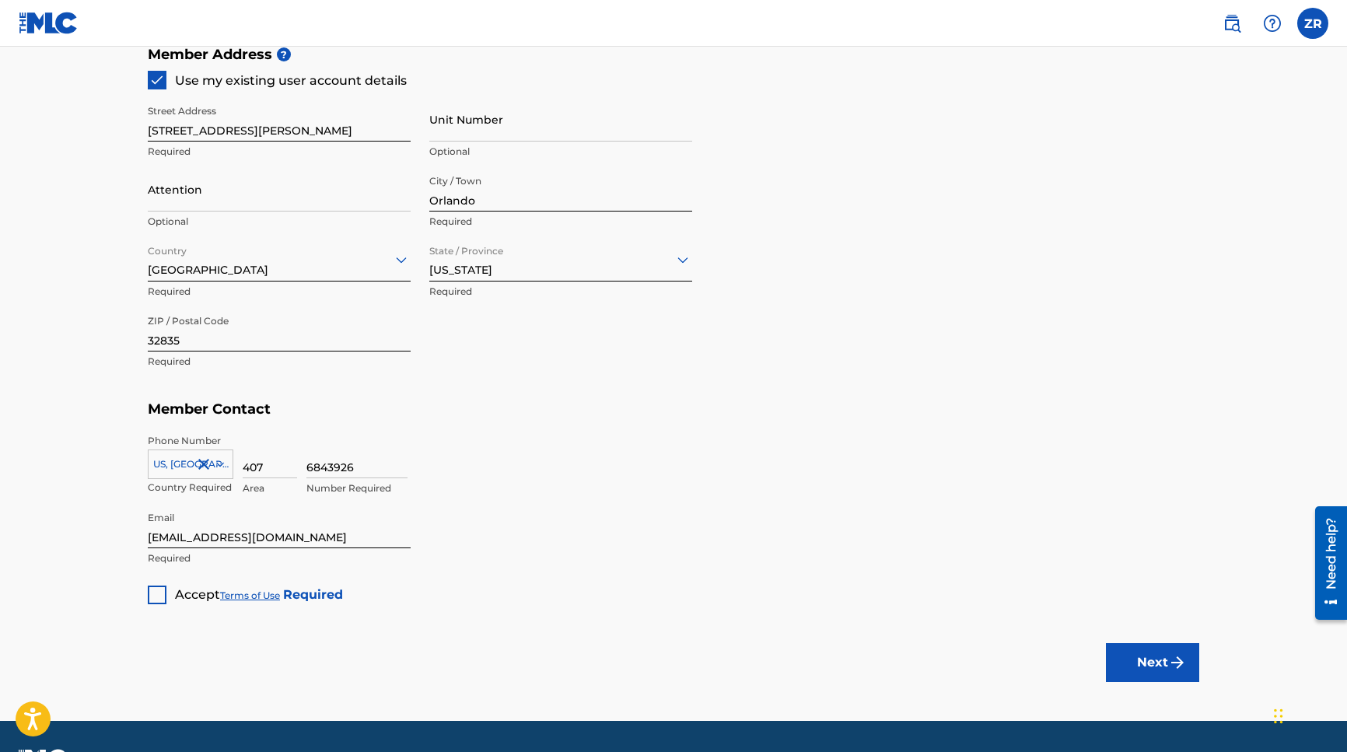
click at [152, 586] on div at bounding box center [157, 595] width 19 height 19
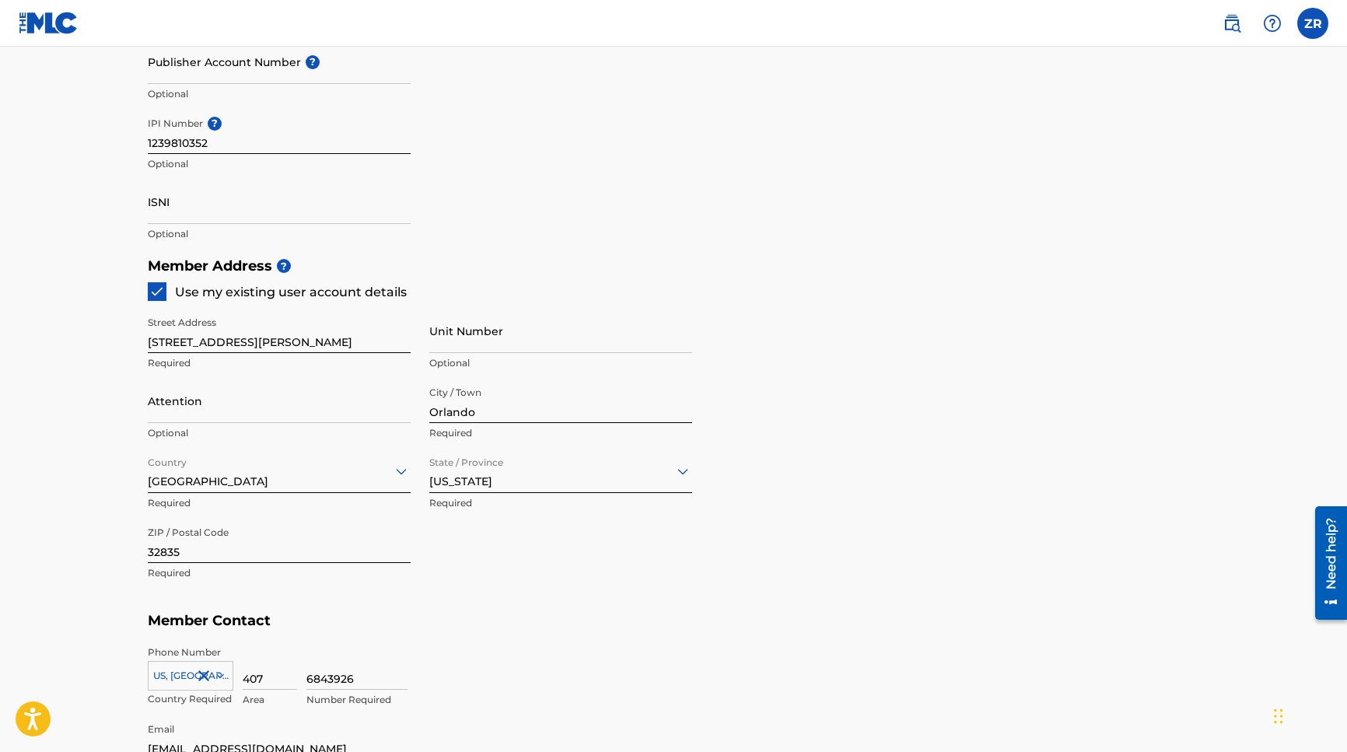
scroll to position [764, 0]
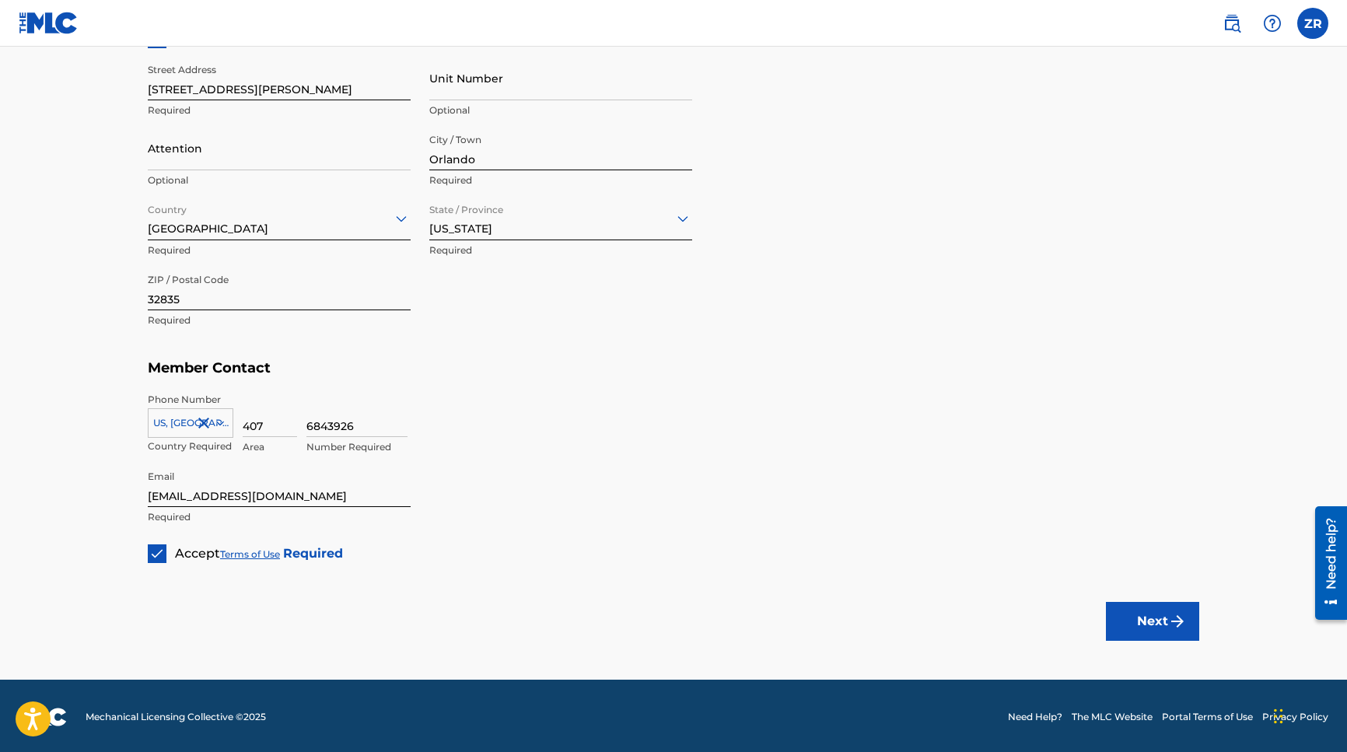
click at [1170, 617] on img "submit" at bounding box center [1177, 621] width 19 height 19
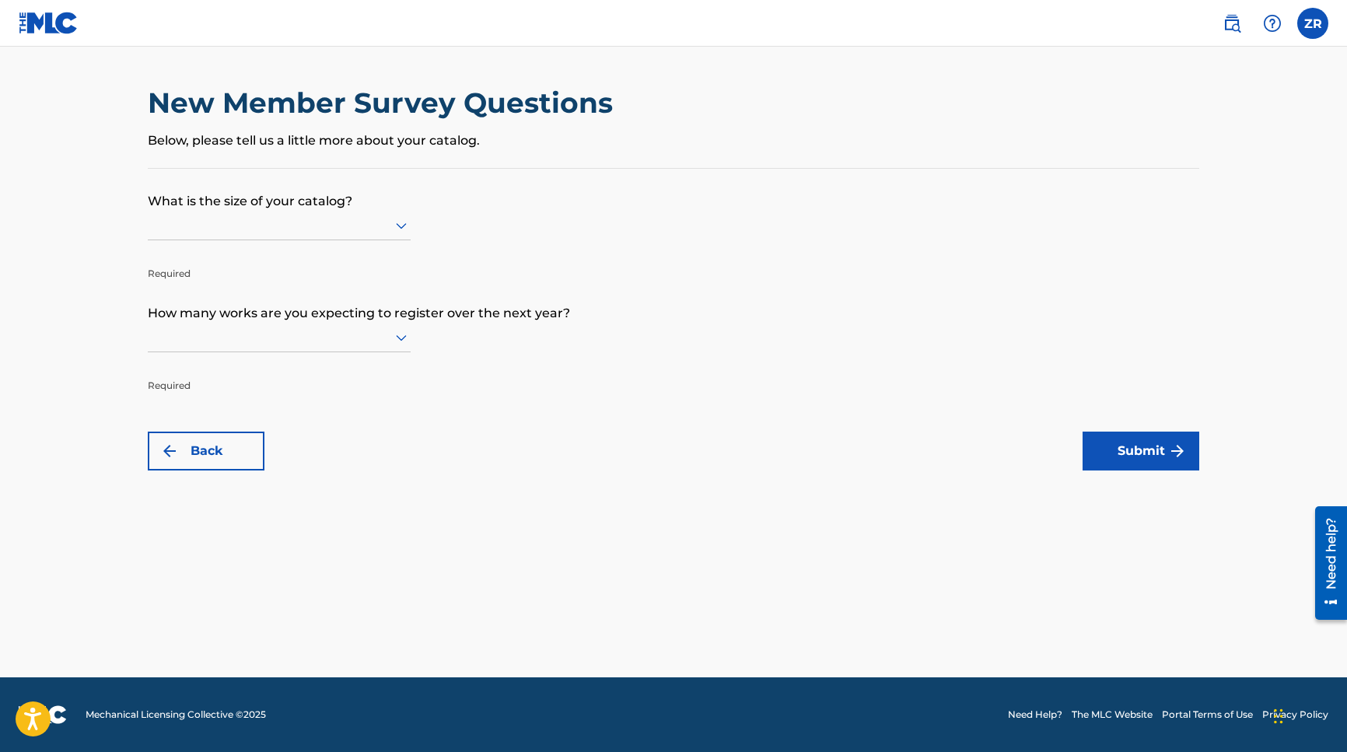
click at [368, 235] on div at bounding box center [279, 224] width 263 height 19
click at [549, 206] on p "What is the size of your catalog?" at bounding box center [673, 190] width 1051 height 42
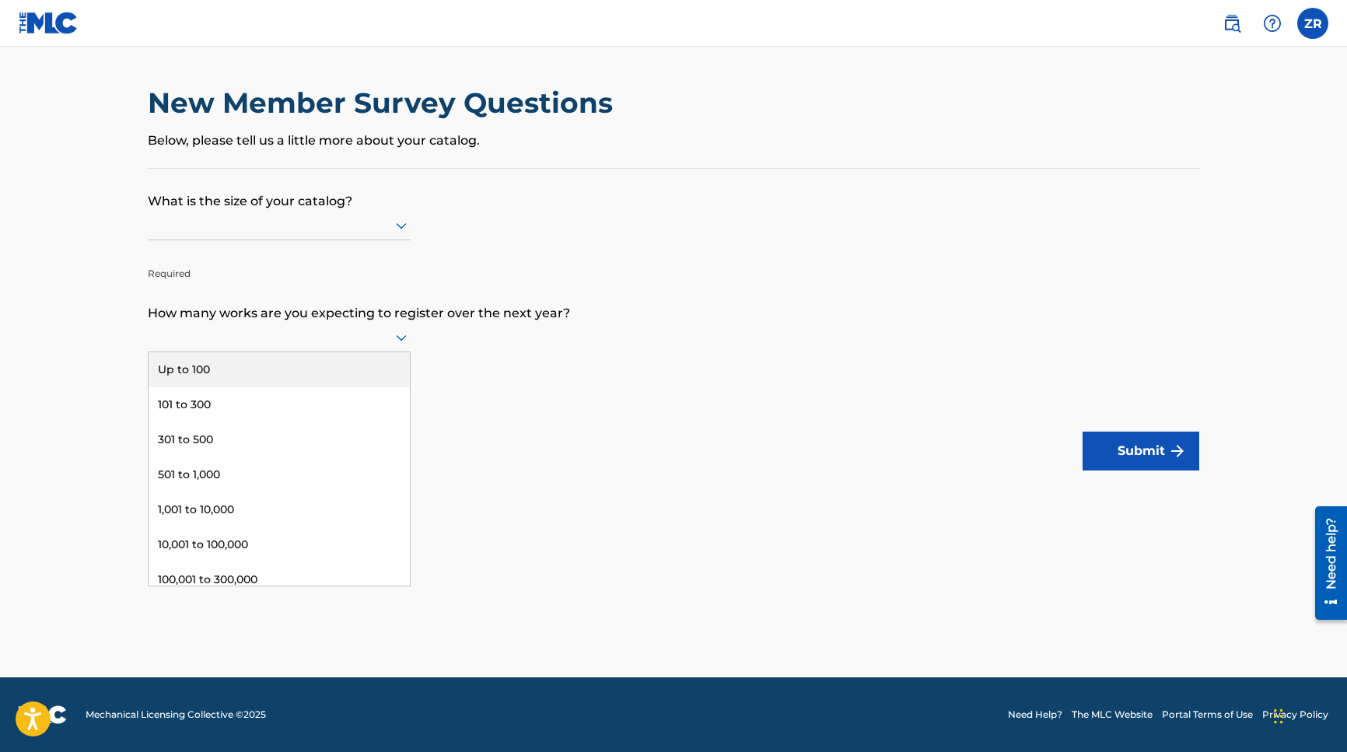
click at [344, 347] on div at bounding box center [279, 336] width 263 height 19
click at [325, 376] on div "Up to 100" at bounding box center [279, 369] width 261 height 35
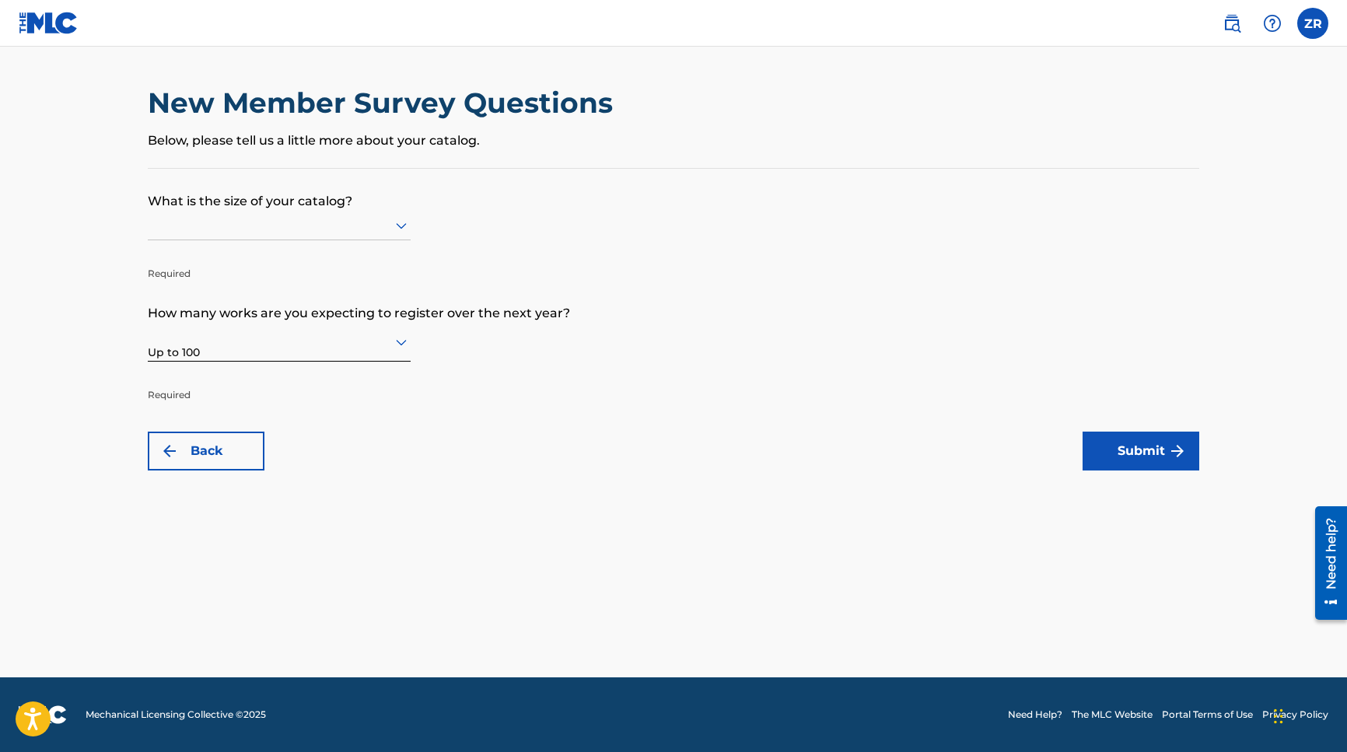
click at [1137, 438] on button "Submit" at bounding box center [1140, 451] width 117 height 39
click at [323, 235] on div at bounding box center [279, 224] width 263 height 19
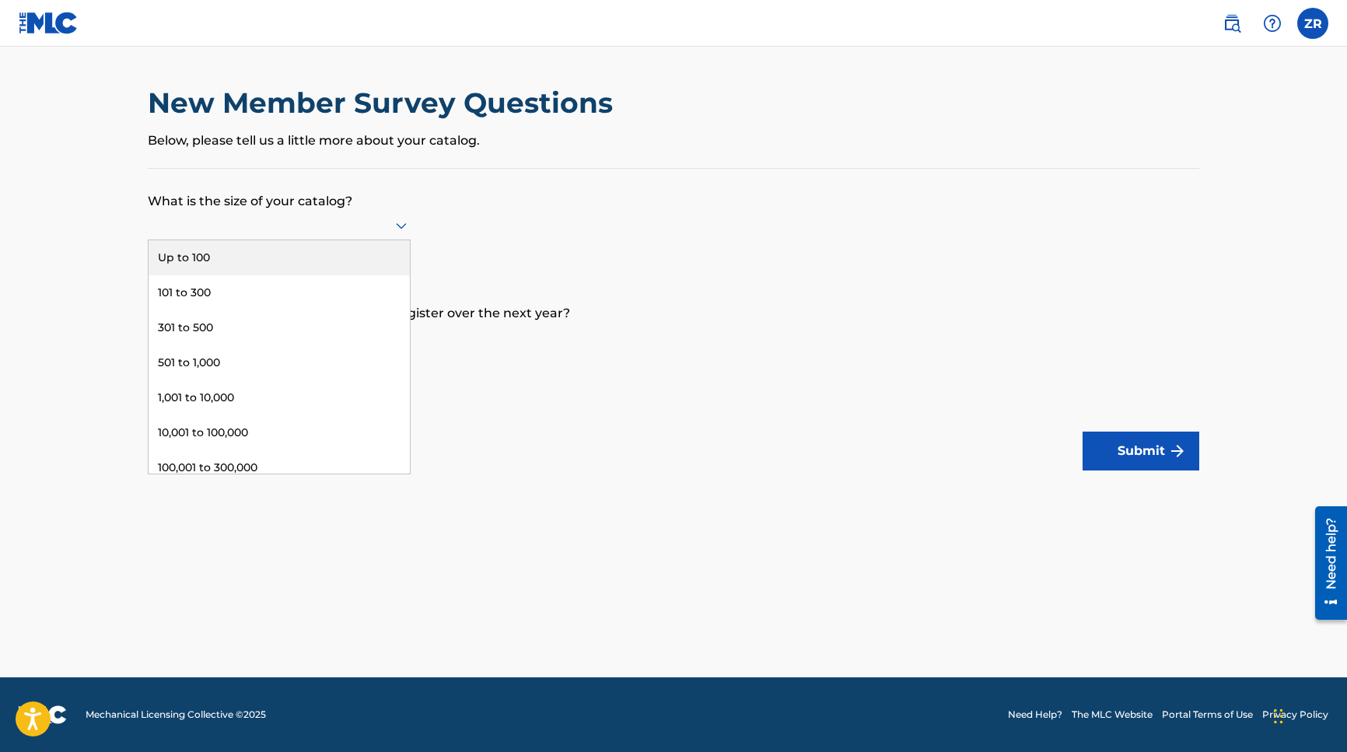
click at [322, 264] on div "Up to 100" at bounding box center [279, 257] width 261 height 35
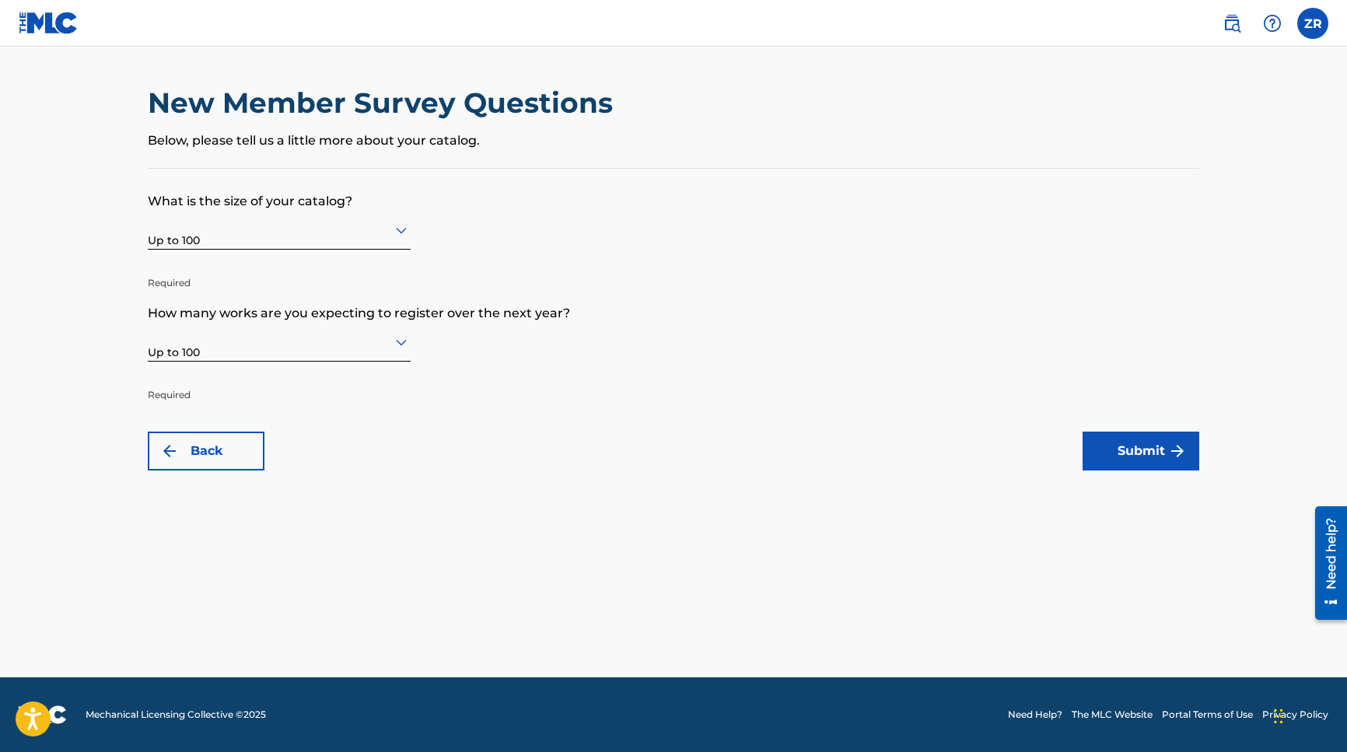
click at [1173, 441] on button "Submit" at bounding box center [1140, 451] width 117 height 39
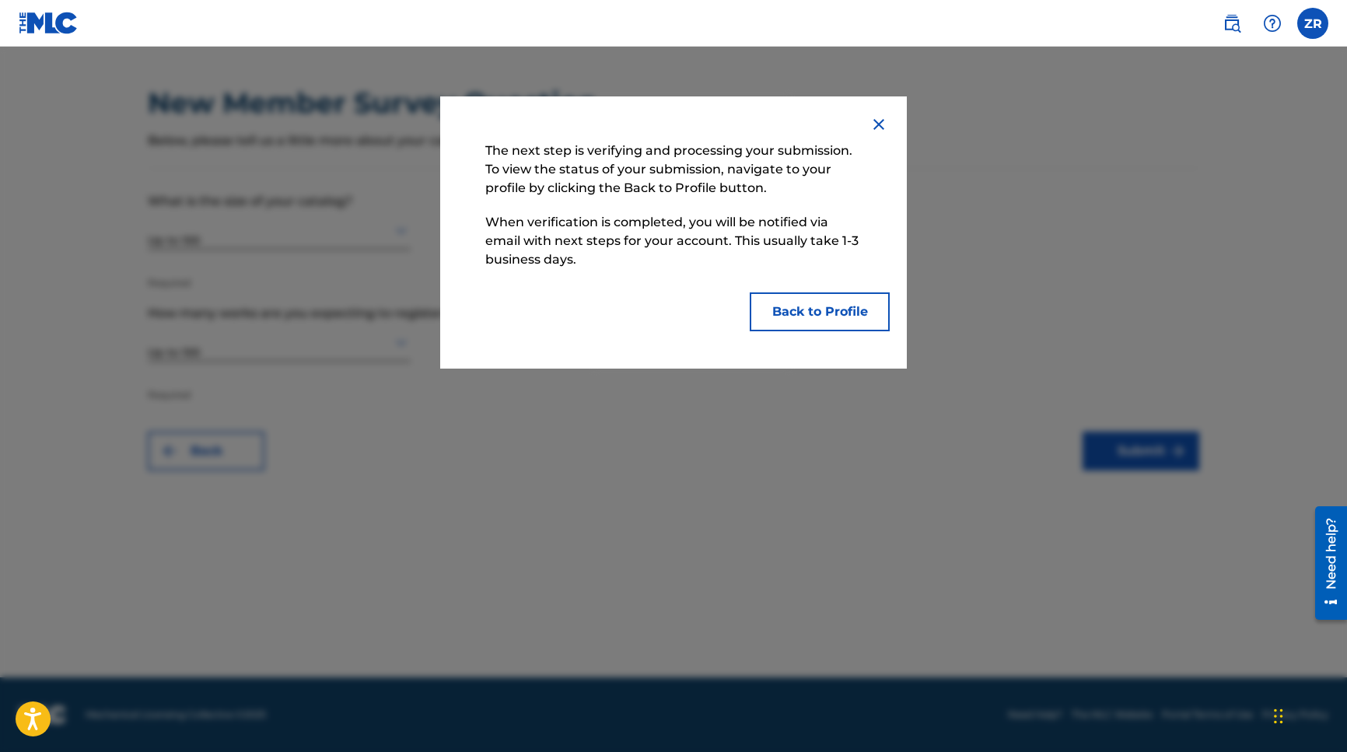
click at [851, 313] on button "Back to Profile" at bounding box center [820, 311] width 140 height 39
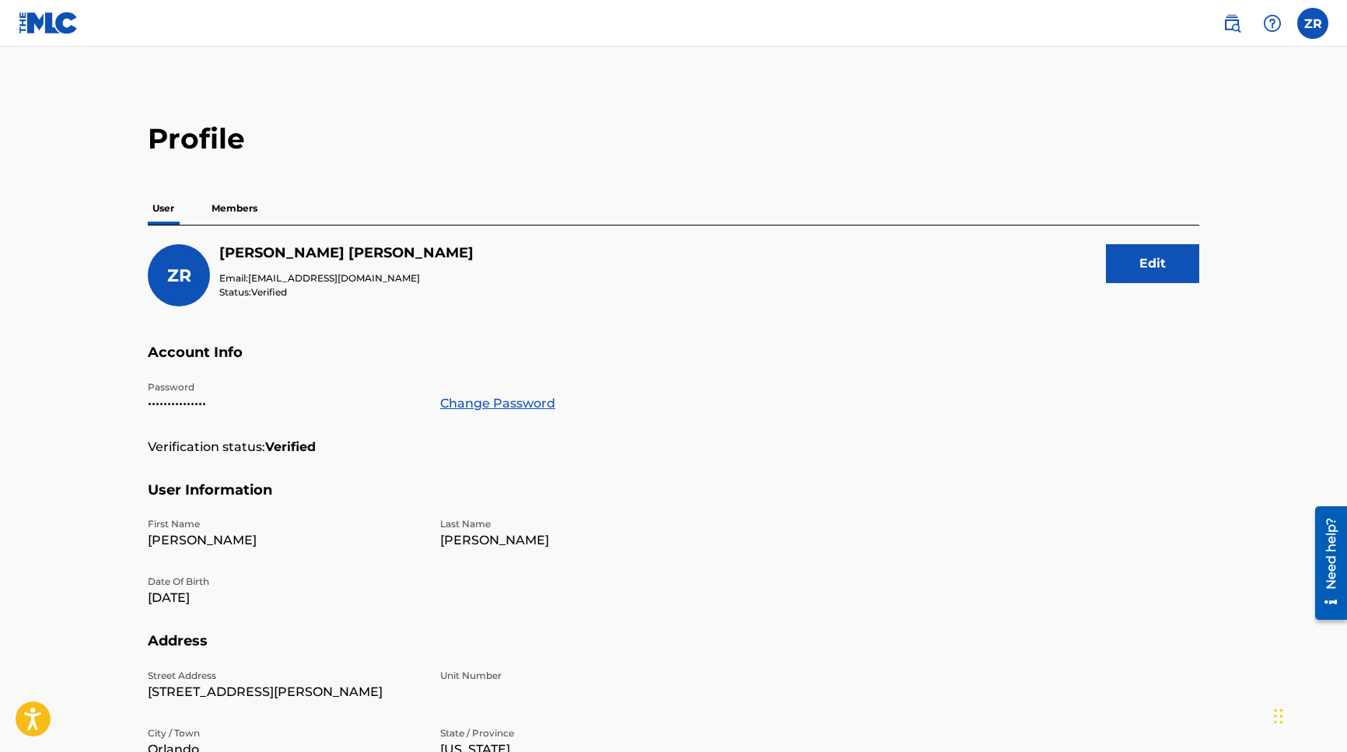
click at [67, 28] on img at bounding box center [49, 23] width 60 height 23
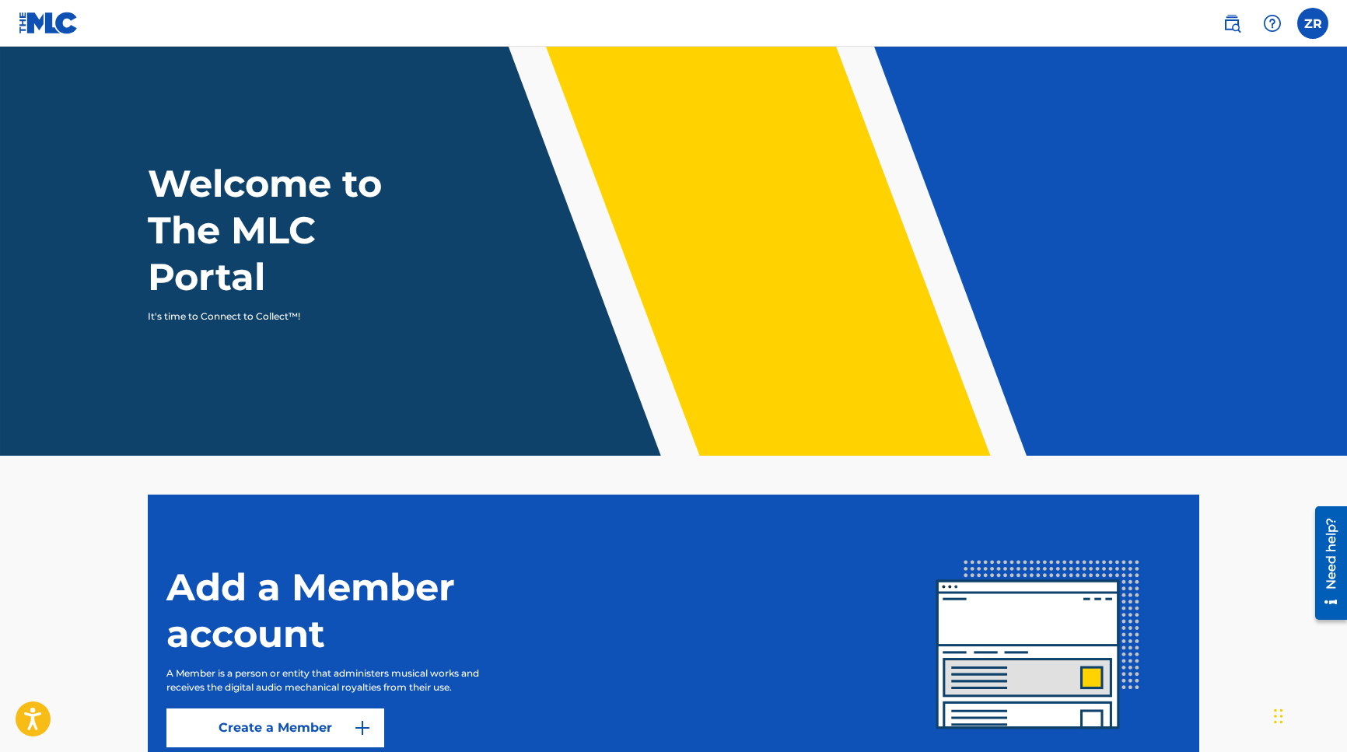
click at [1329, 22] on nav "ZR ZR [PERSON_NAME] [EMAIL_ADDRESS][DOMAIN_NAME] Notification Preferences Profi…" at bounding box center [673, 23] width 1347 height 47
click at [1322, 21] on label at bounding box center [1312, 23] width 31 height 31
click at [1313, 23] on input "ZR [PERSON_NAME] [EMAIL_ADDRESS][DOMAIN_NAME] Notification Preferences Profile …" at bounding box center [1313, 23] width 0 height 0
click at [1232, 27] on img at bounding box center [1231, 23] width 19 height 19
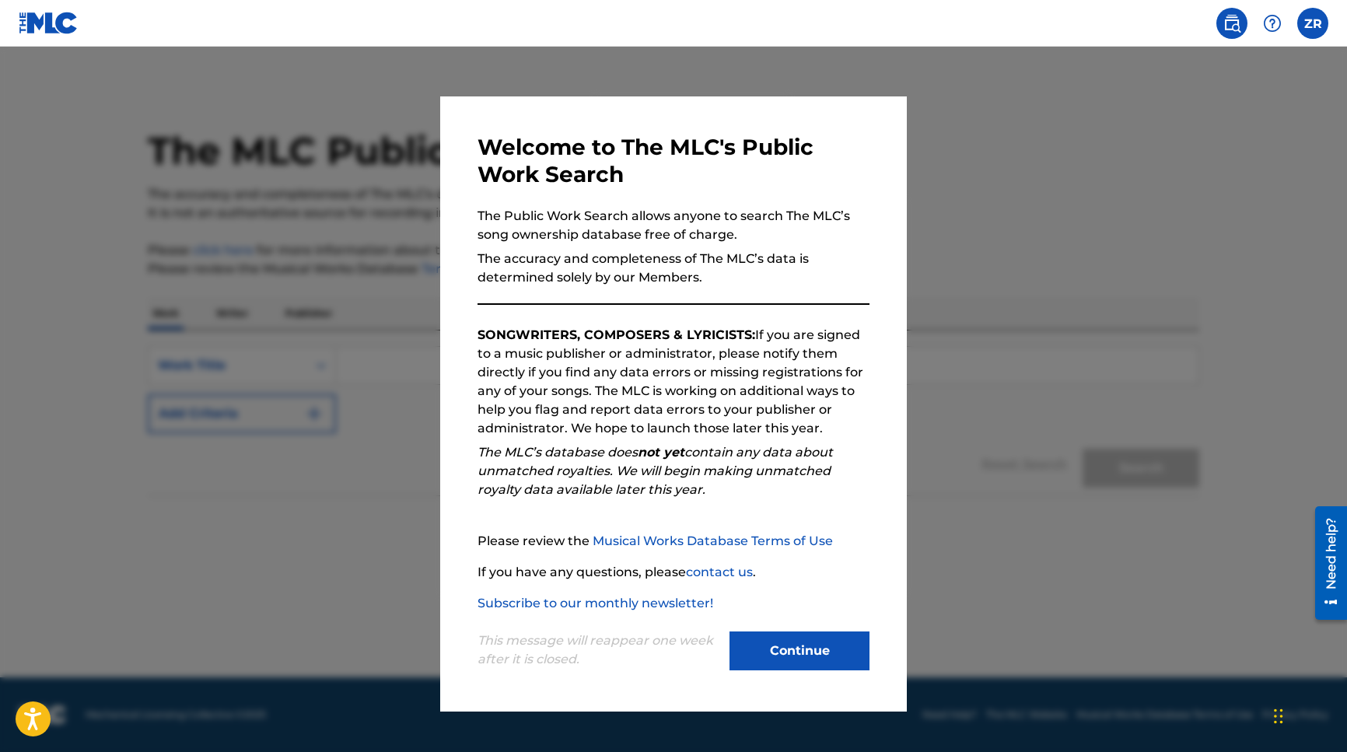
click at [799, 642] on button "Continue" at bounding box center [799, 650] width 140 height 39
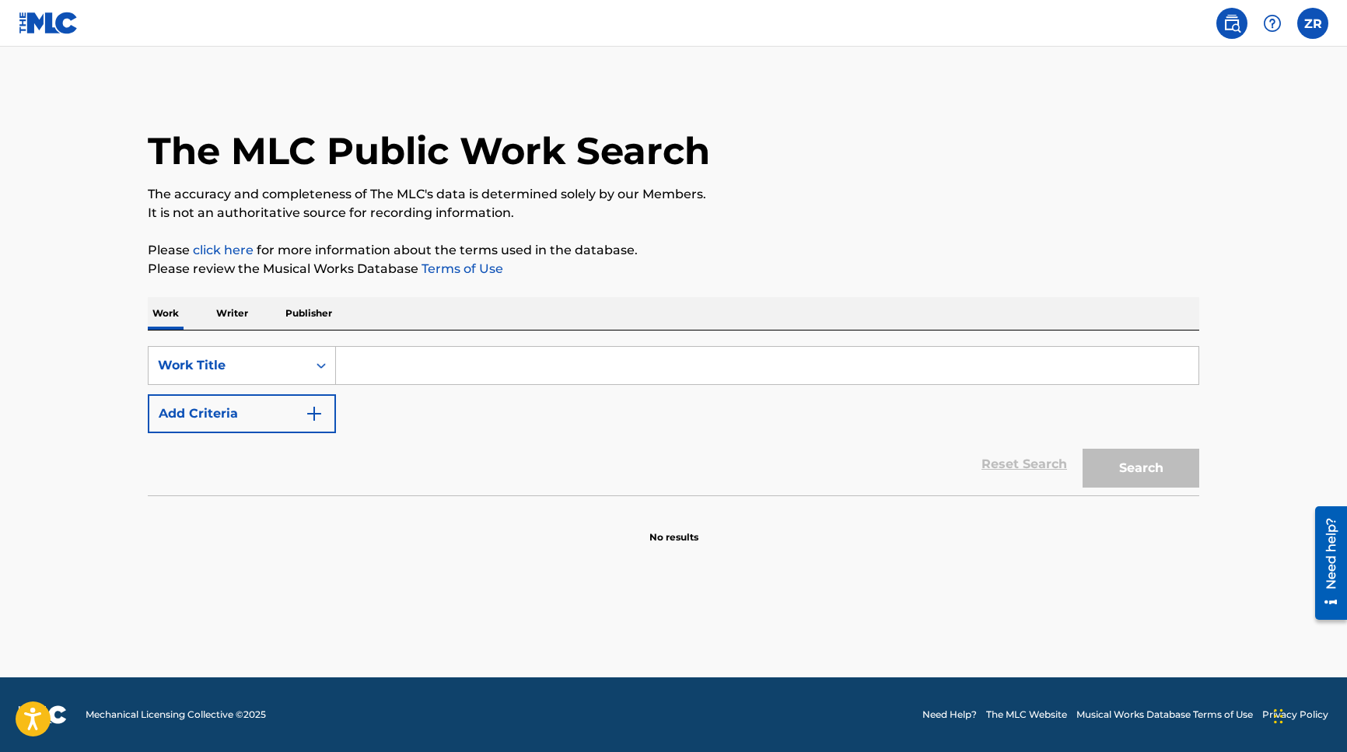
click at [374, 365] on input "Search Form" at bounding box center [767, 365] width 862 height 37
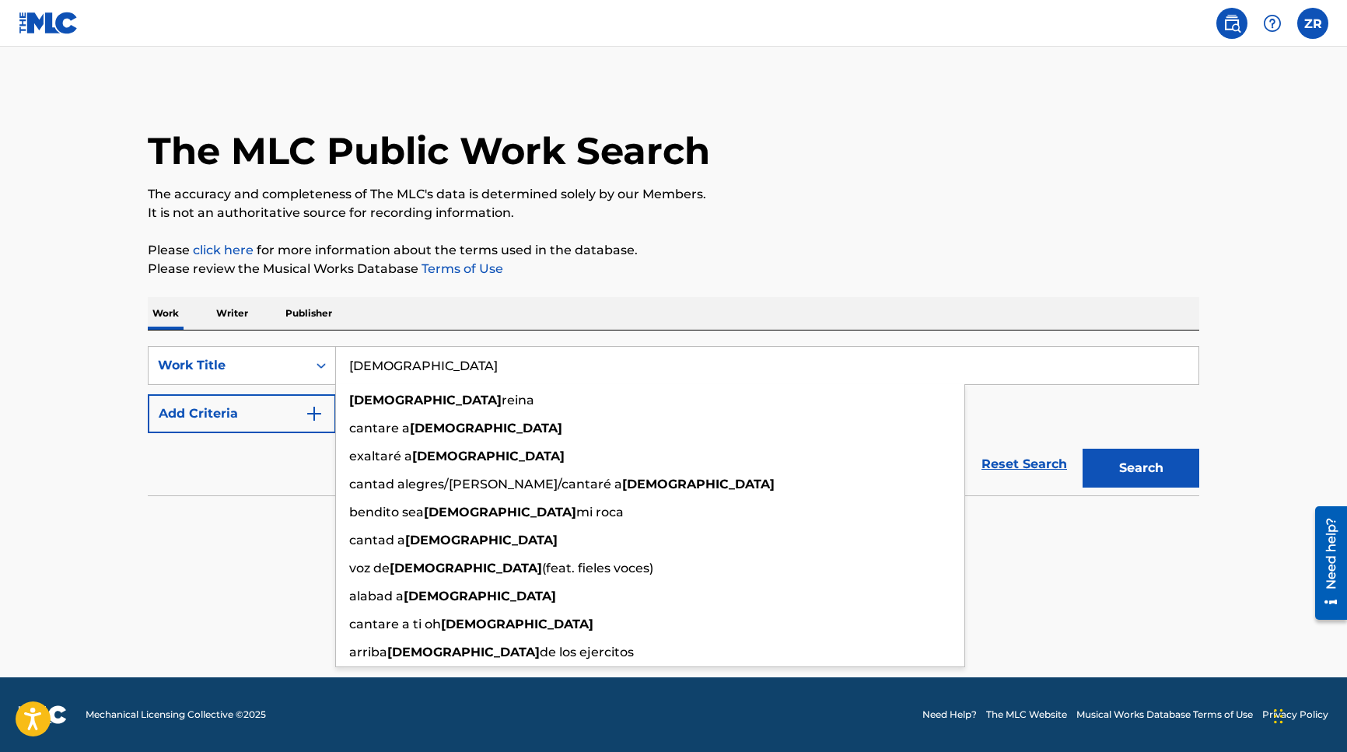
type input "[DEMOGRAPHIC_DATA]"
click at [1141, 468] on button "Search" at bounding box center [1140, 468] width 117 height 39
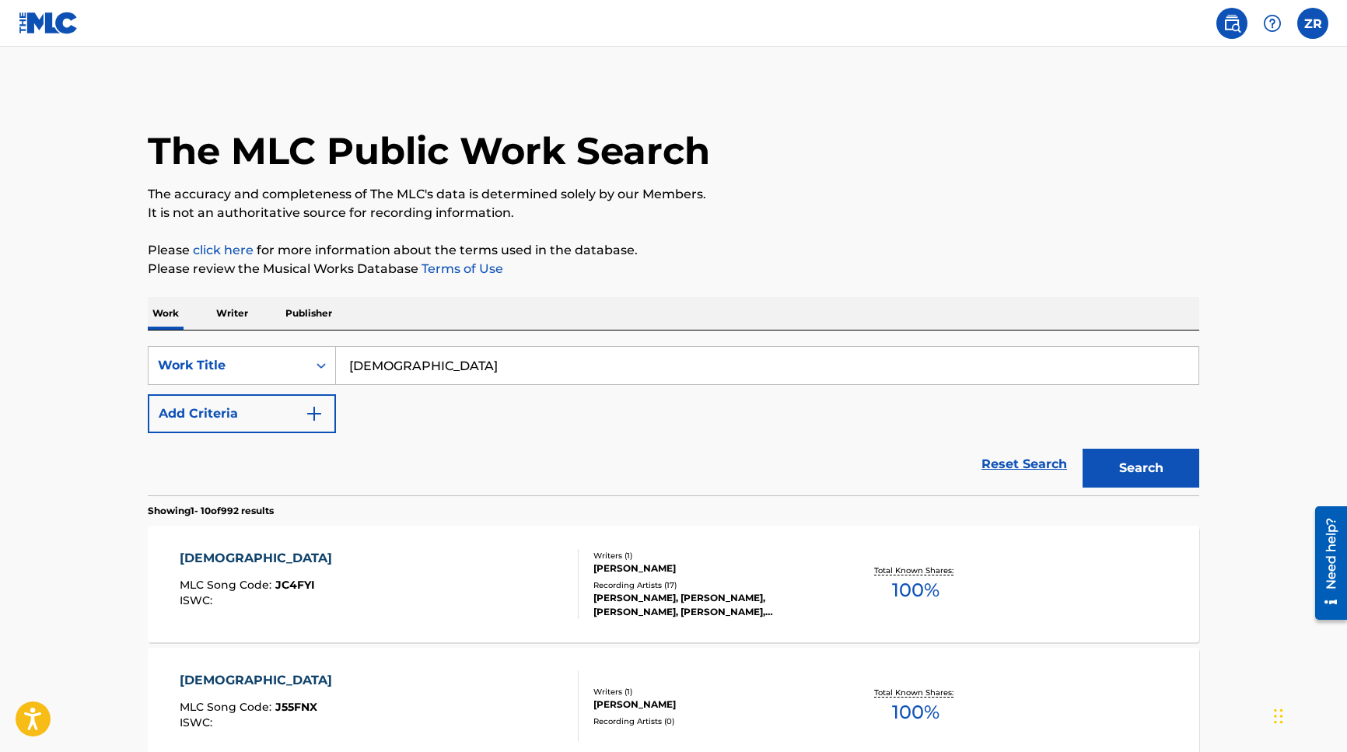
click at [195, 394] on button "Add Criteria" at bounding box center [242, 413] width 188 height 39
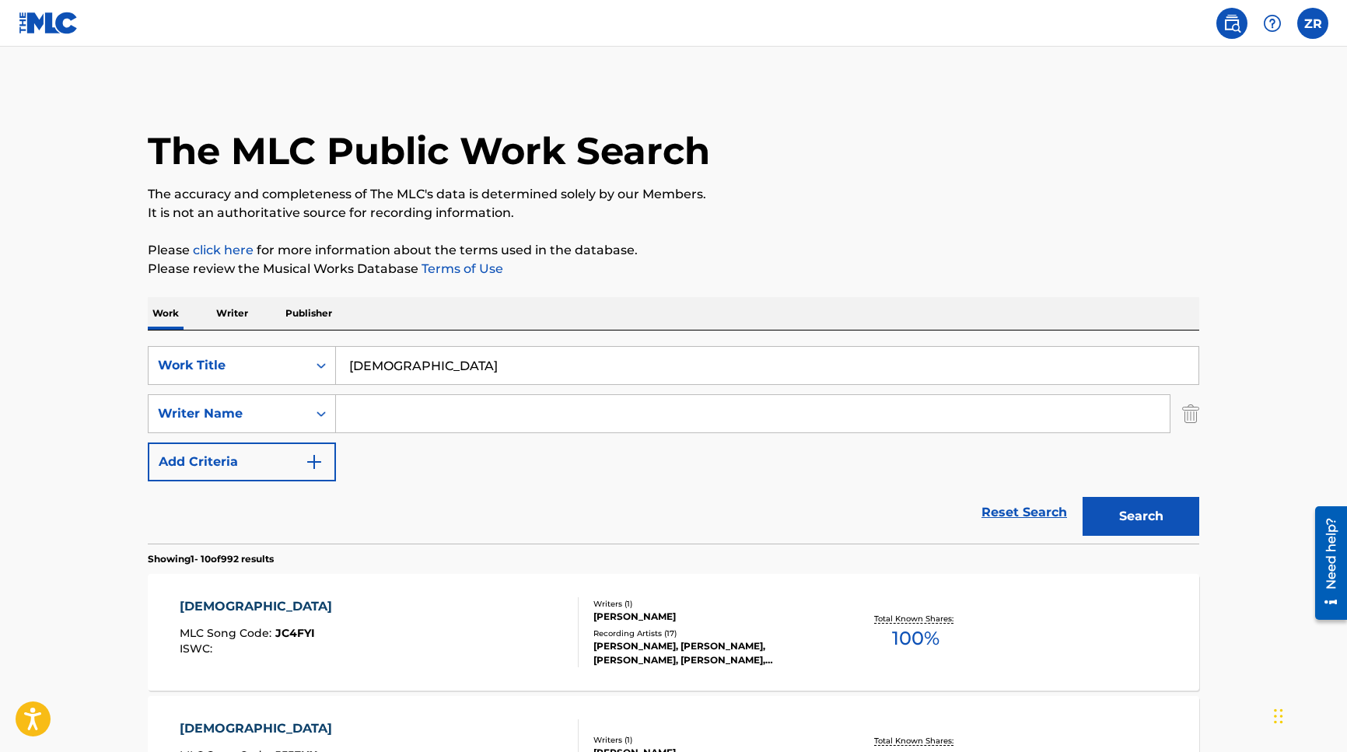
click at [245, 310] on p "Writer" at bounding box center [232, 313] width 41 height 33
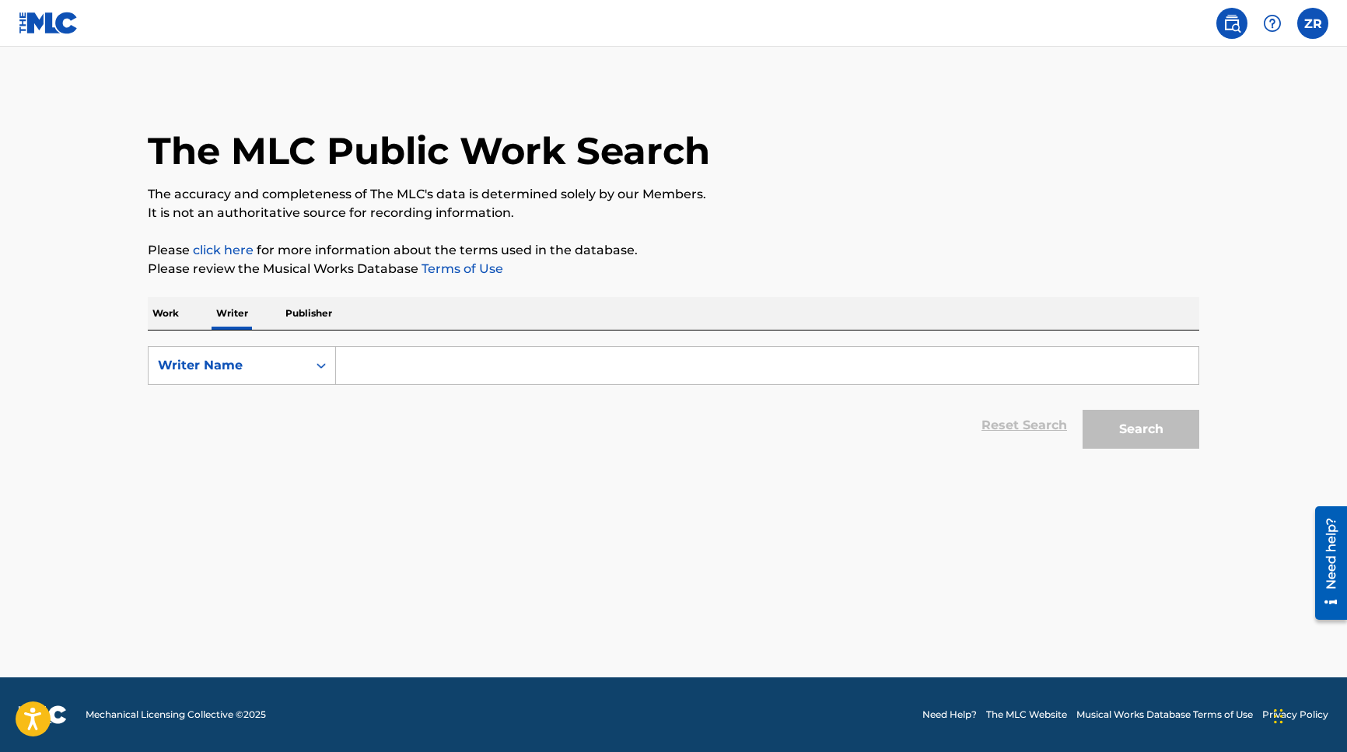
click at [304, 309] on p "Publisher" at bounding box center [309, 313] width 56 height 33
drag, startPoint x: 226, startPoint y: 313, endPoint x: 212, endPoint y: 313, distance: 14.8
click at [222, 313] on p "Writer" at bounding box center [232, 313] width 41 height 33
click at [179, 314] on p "Work" at bounding box center [166, 313] width 36 height 33
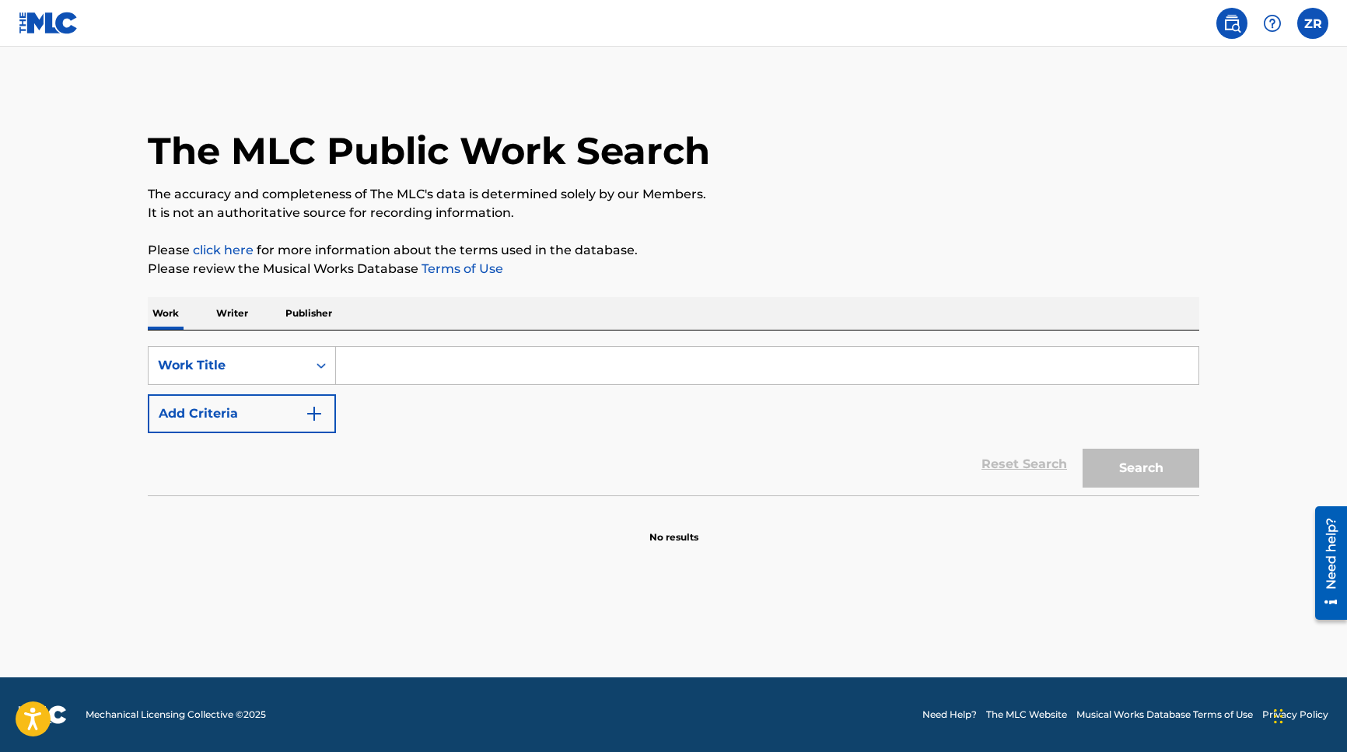
click at [426, 376] on input "Search Form" at bounding box center [767, 365] width 862 height 37
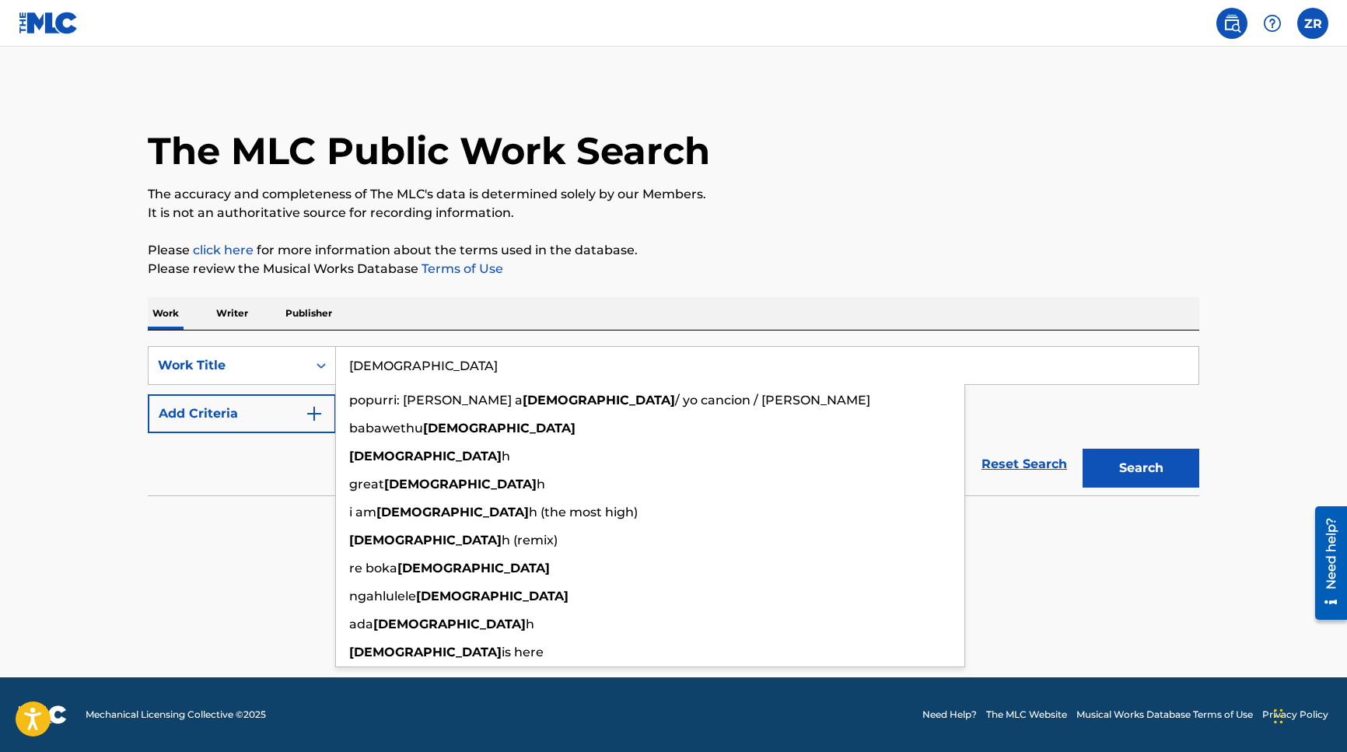
type input "[DEMOGRAPHIC_DATA]"
click at [1141, 468] on button "Search" at bounding box center [1140, 468] width 117 height 39
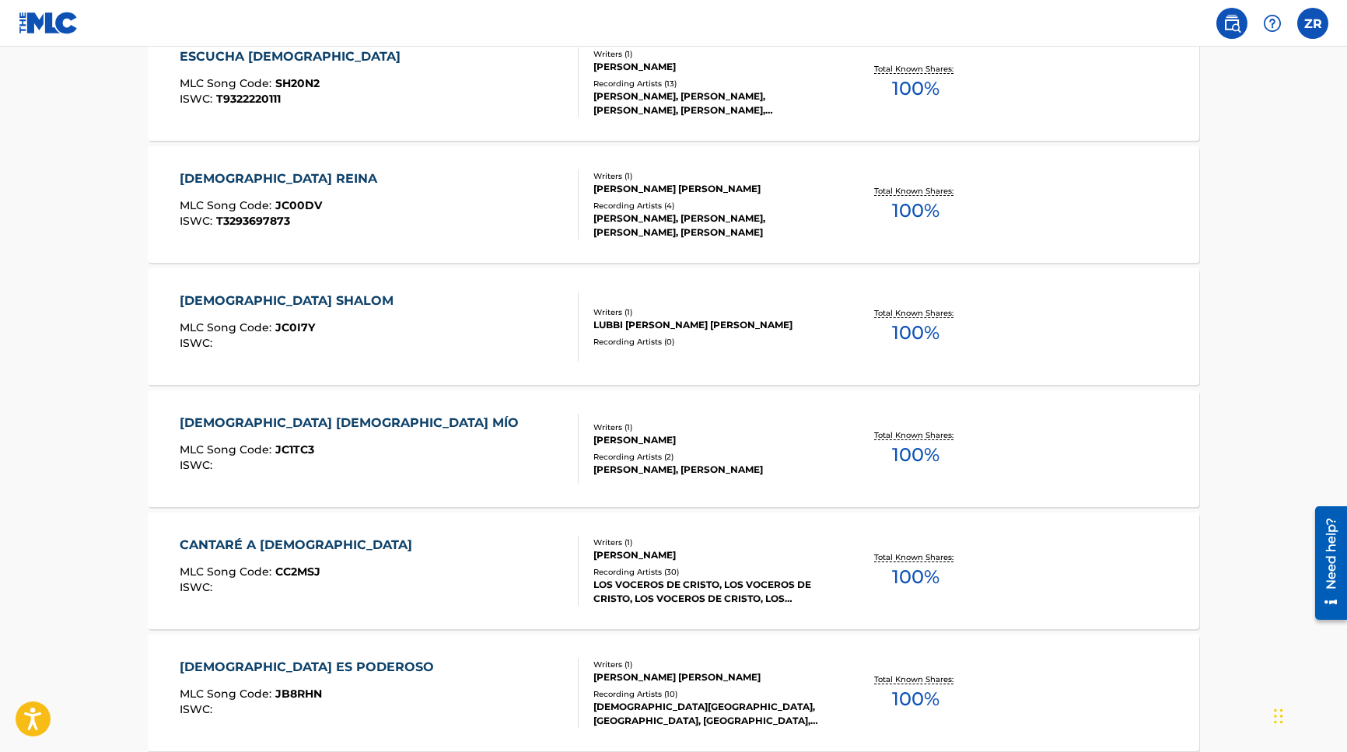
scroll to position [1152, 0]
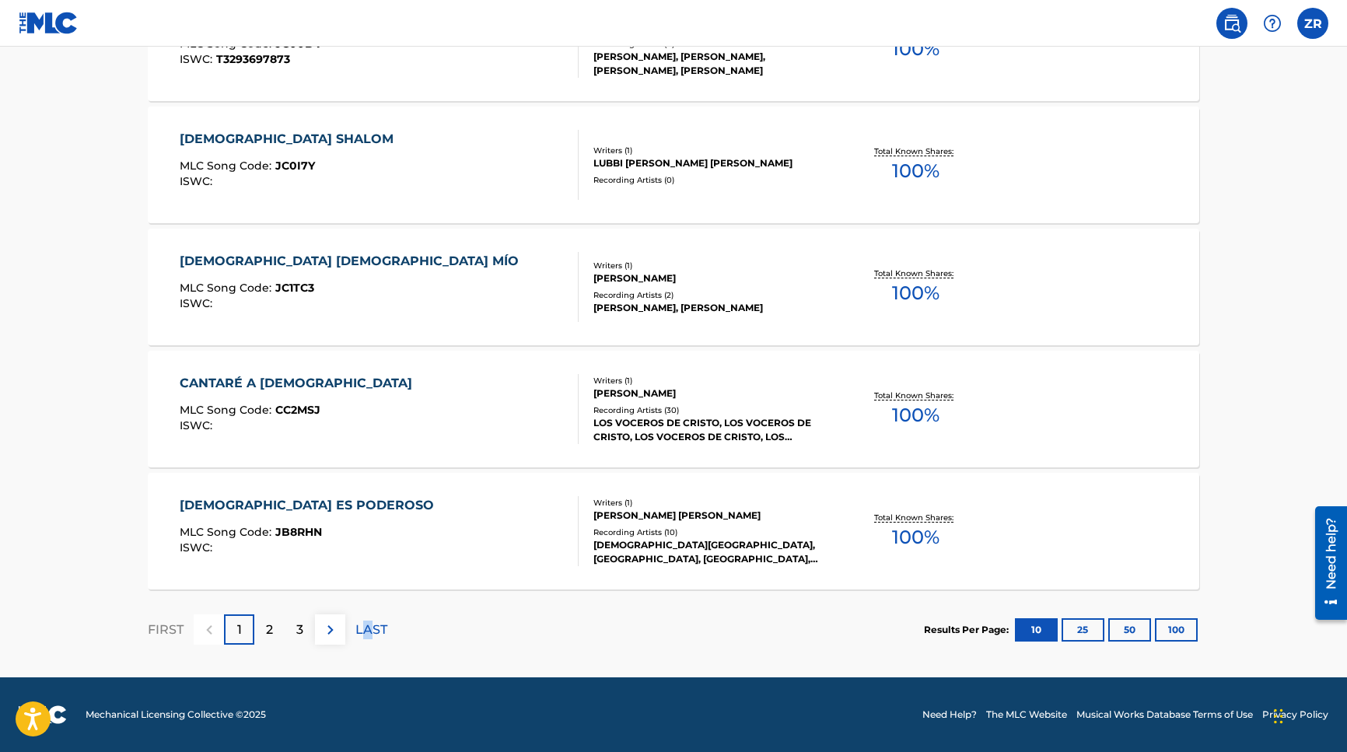
click at [367, 628] on p "LAST" at bounding box center [371, 630] width 32 height 19
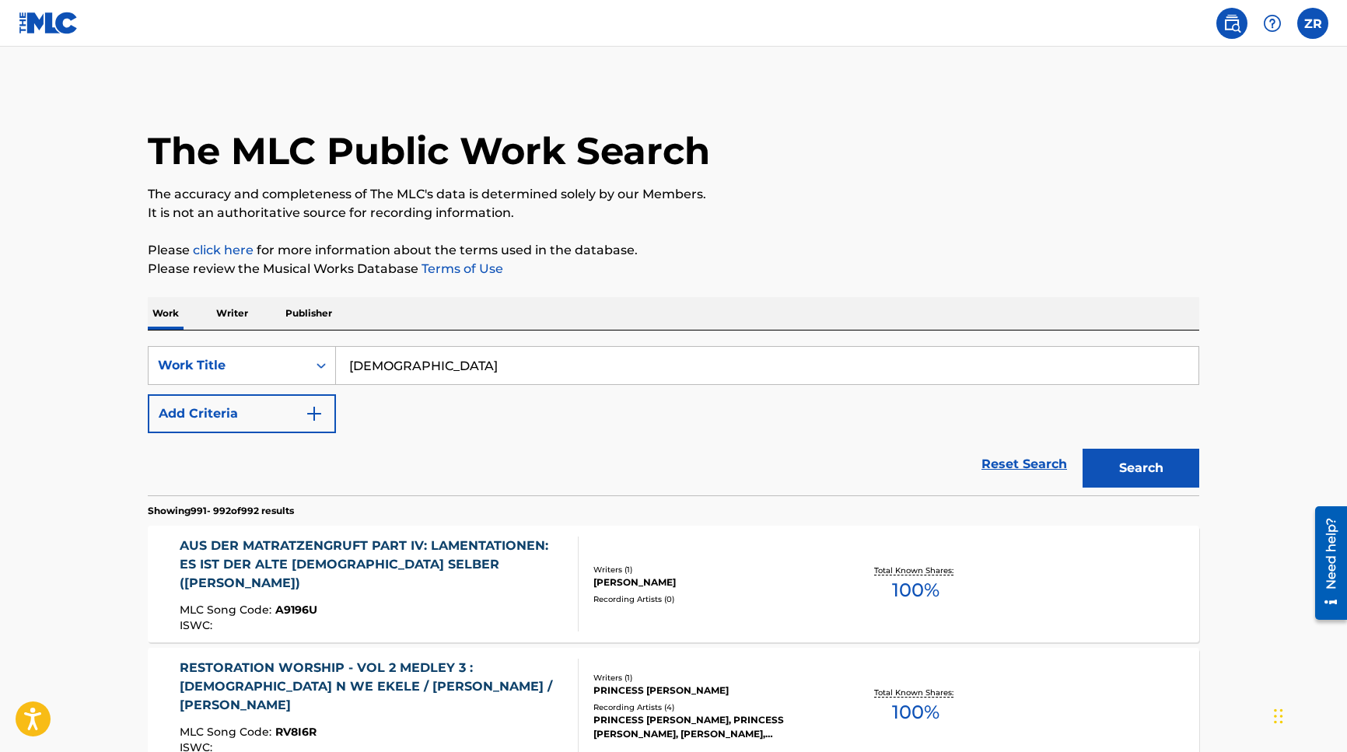
scroll to position [175, 0]
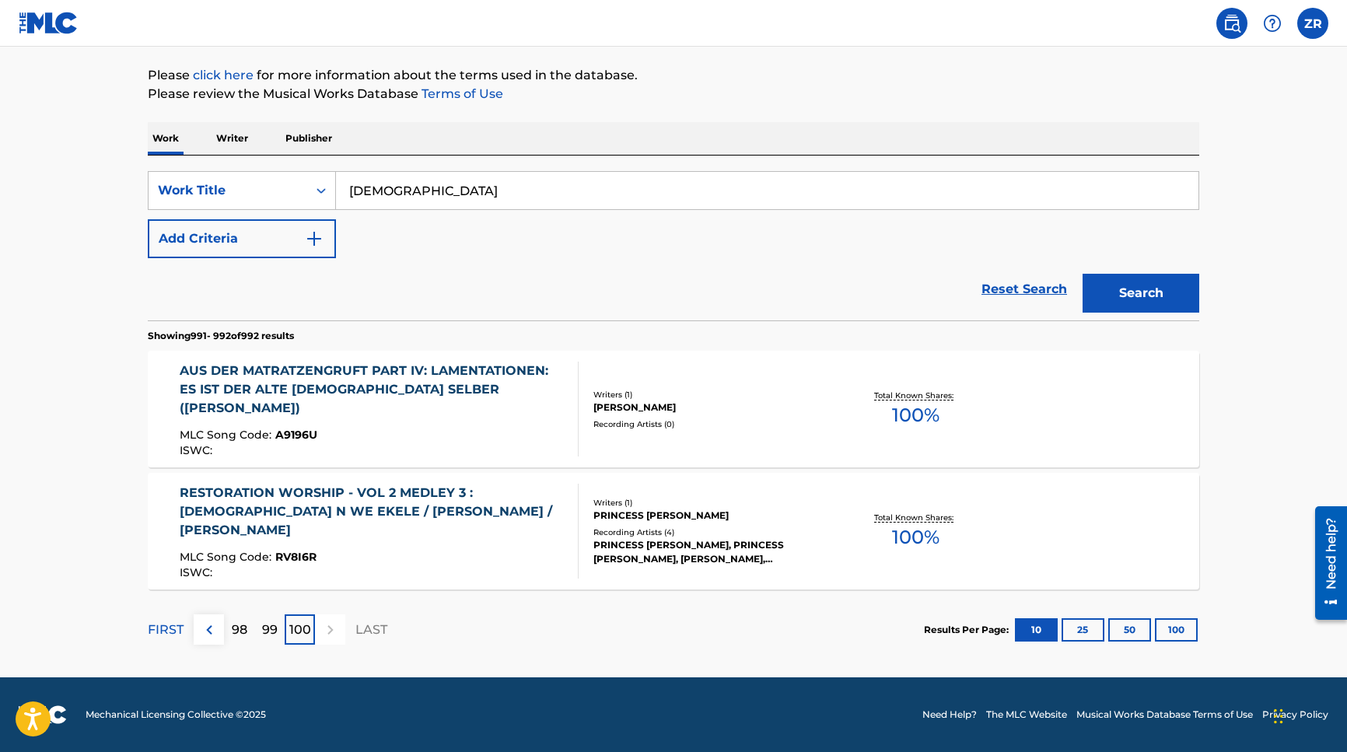
click at [289, 239] on button "Add Criteria" at bounding box center [242, 238] width 188 height 39
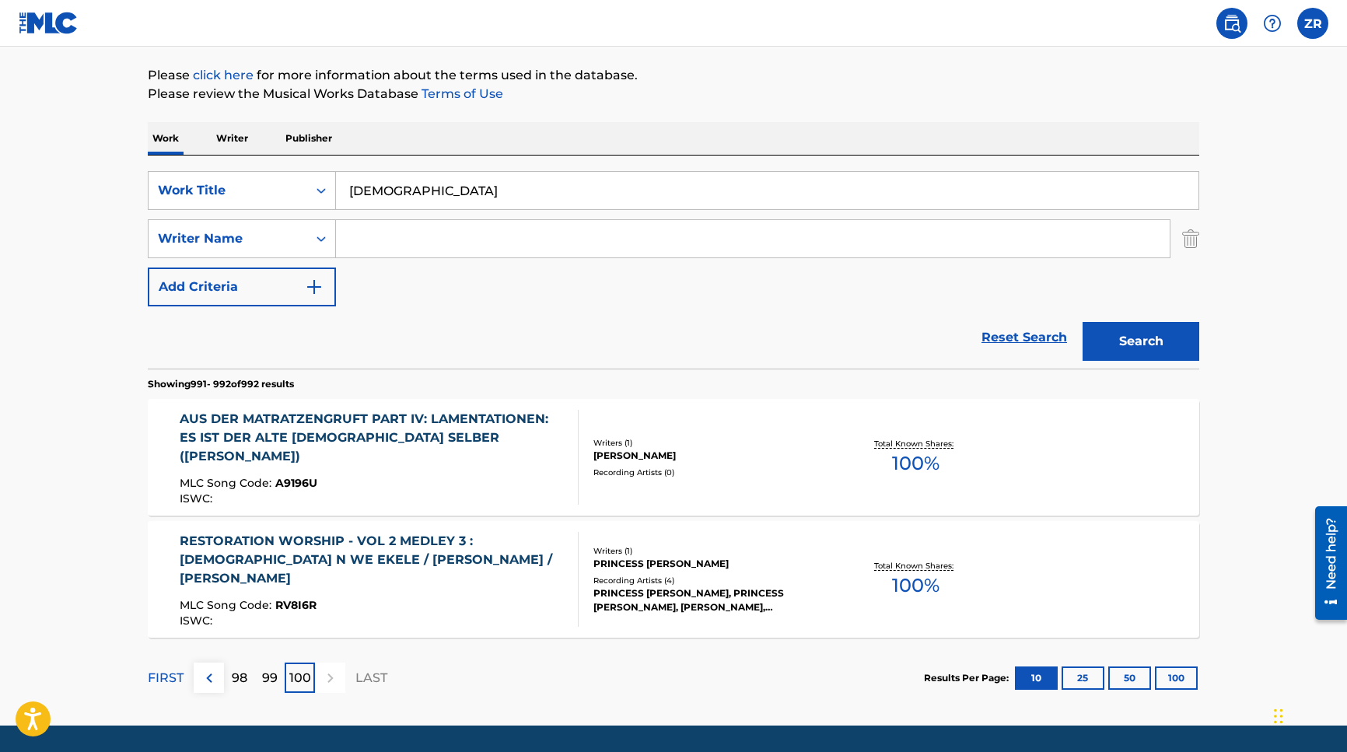
click at [448, 243] on input "Search Form" at bounding box center [753, 238] width 834 height 37
type input "[PERSON_NAME]"
click at [1141, 341] on button "Search" at bounding box center [1140, 341] width 117 height 39
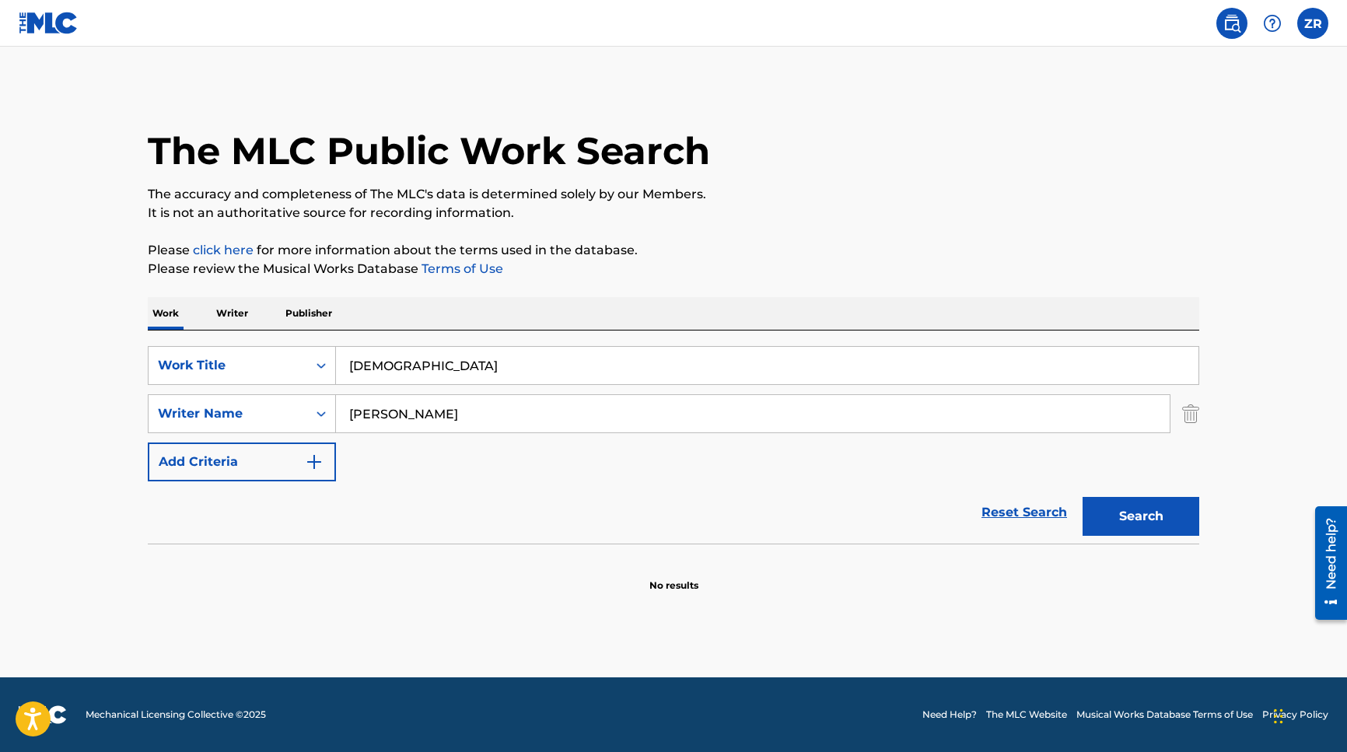
click at [1243, 27] on link at bounding box center [1231, 23] width 31 height 31
click at [1319, 22] on label at bounding box center [1312, 23] width 31 height 31
click at [1313, 23] on input "ZR [PERSON_NAME] [EMAIL_ADDRESS][DOMAIN_NAME] Notification Preferences Profile …" at bounding box center [1313, 23] width 0 height 0
click at [1157, 221] on p "Log out" at bounding box center [1162, 220] width 37 height 14
click at [1313, 23] on input "ZR [PERSON_NAME] [EMAIL_ADDRESS][DOMAIN_NAME] Notification Preferences Profile …" at bounding box center [1313, 23] width 0 height 0
